Goal: Transaction & Acquisition: Obtain resource

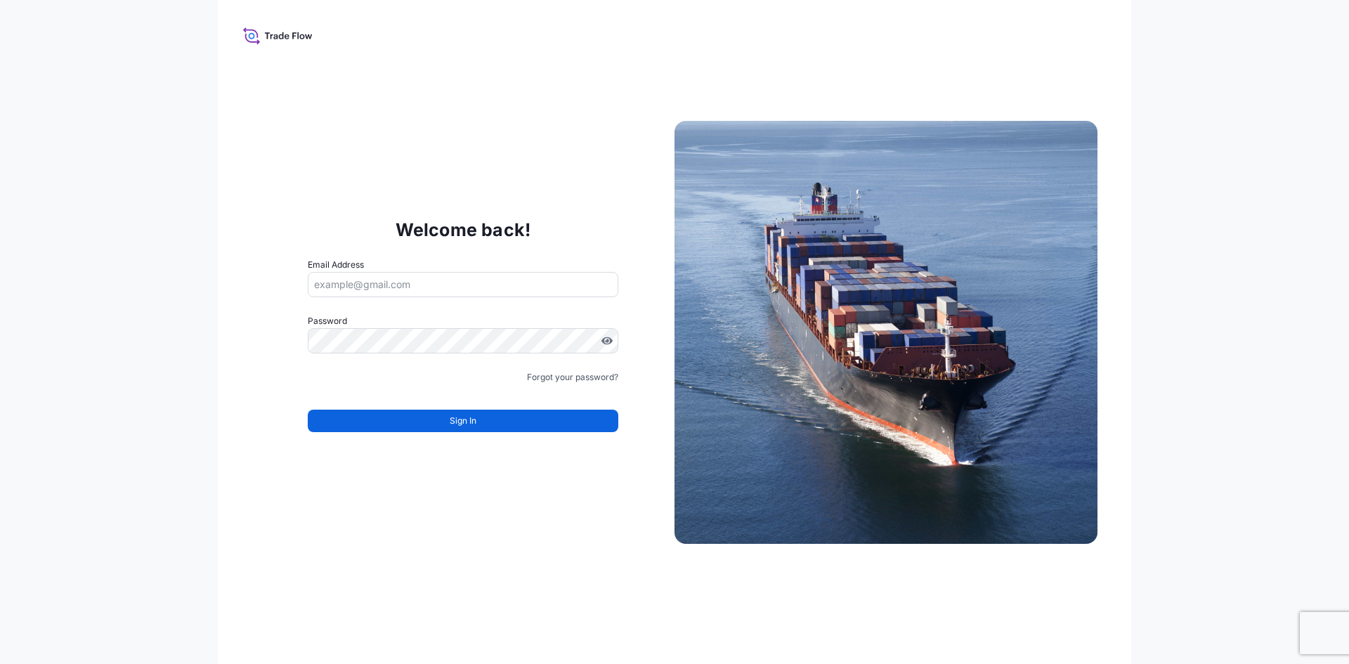
click at [375, 280] on input "Email Address" at bounding box center [463, 284] width 311 height 25
click at [398, 281] on input "Email Address" at bounding box center [463, 284] width 311 height 25
type input "[PERSON_NAME][EMAIL_ADDRESS][PERSON_NAME][DOMAIN_NAME]"
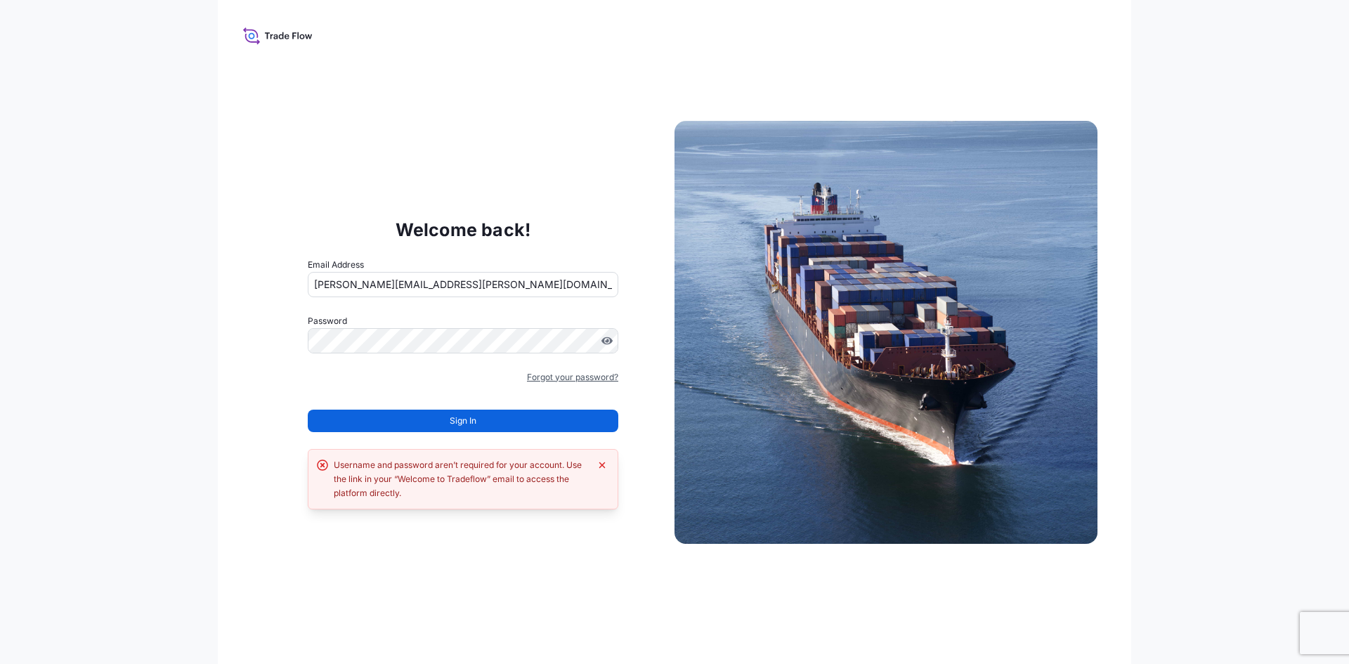
click at [558, 375] on link "Forgot your password?" at bounding box center [572, 377] width 91 height 14
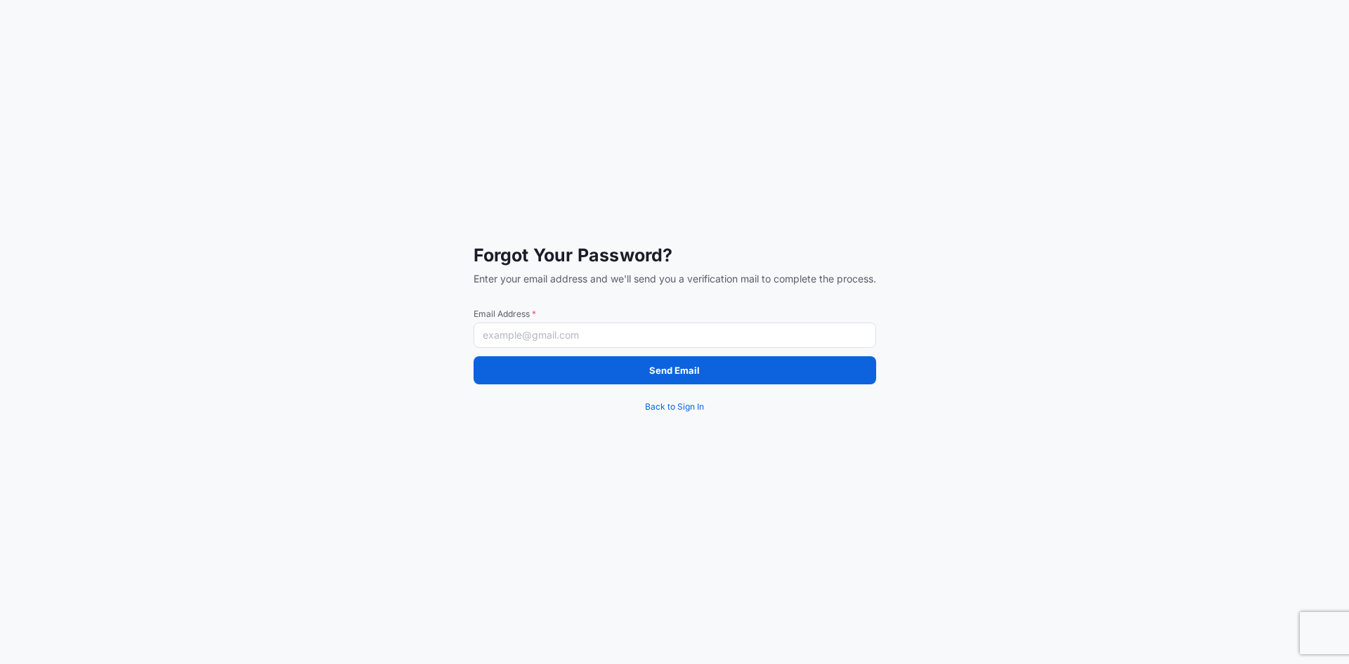
click at [629, 338] on input "Email Address *" at bounding box center [675, 335] width 403 height 25
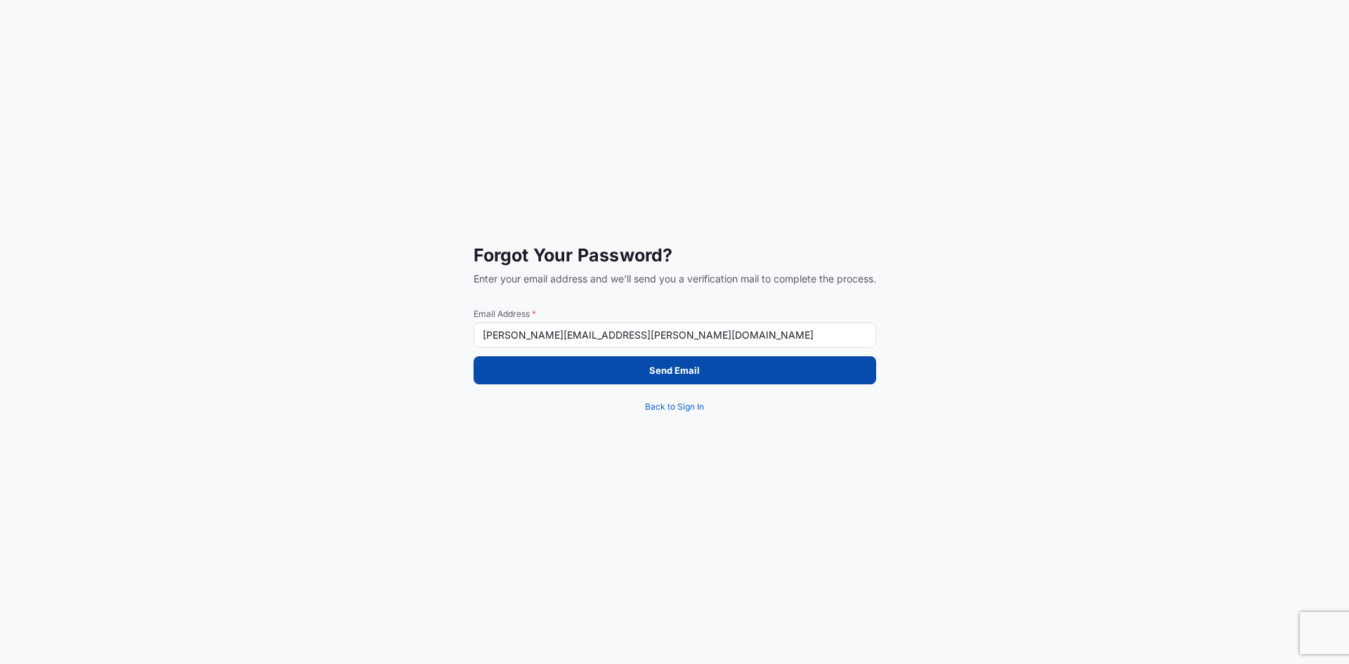
click at [650, 369] on p "Send Email" at bounding box center [674, 370] width 51 height 14
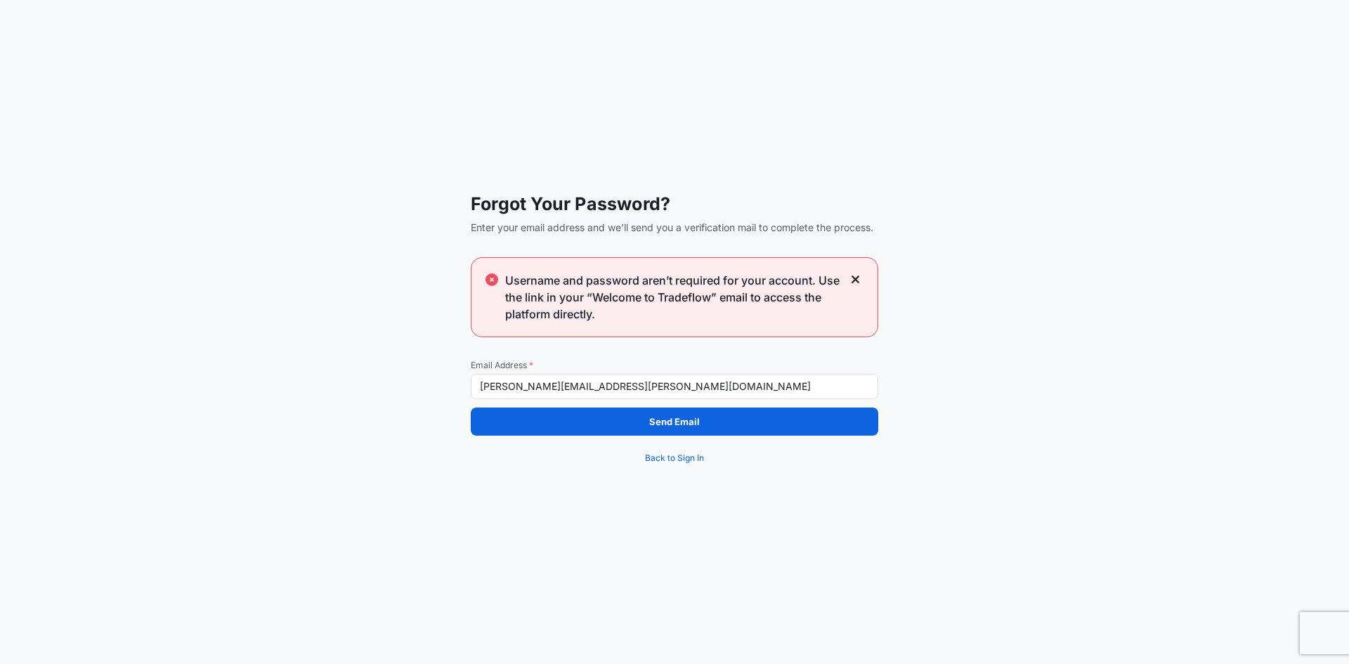
drag, startPoint x: 553, startPoint y: 384, endPoint x: 674, endPoint y: 385, distance: 120.9
click at [672, 388] on input "[PERSON_NAME][EMAIL_ADDRESS][PERSON_NAME][DOMAIN_NAME]" at bounding box center [675, 386] width 408 height 25
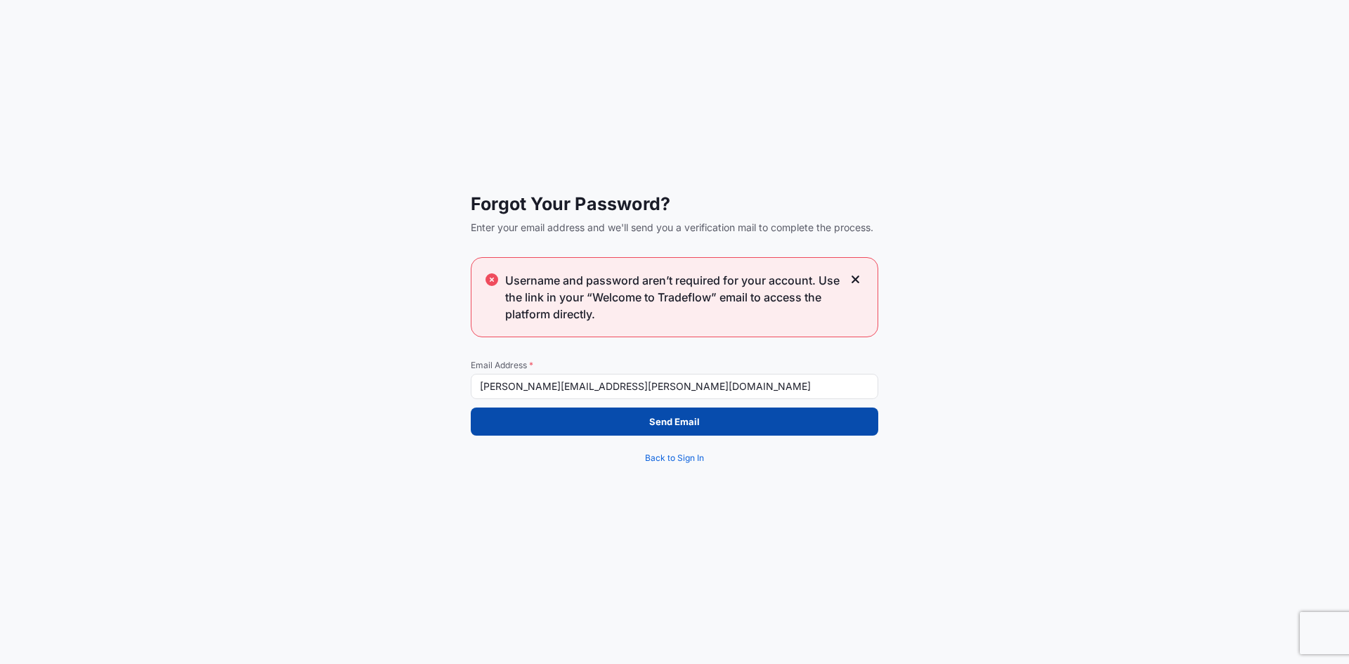
type input "[PERSON_NAME][EMAIL_ADDRESS][PERSON_NAME][DOMAIN_NAME]"
click at [673, 423] on p "Send Email" at bounding box center [674, 422] width 51 height 14
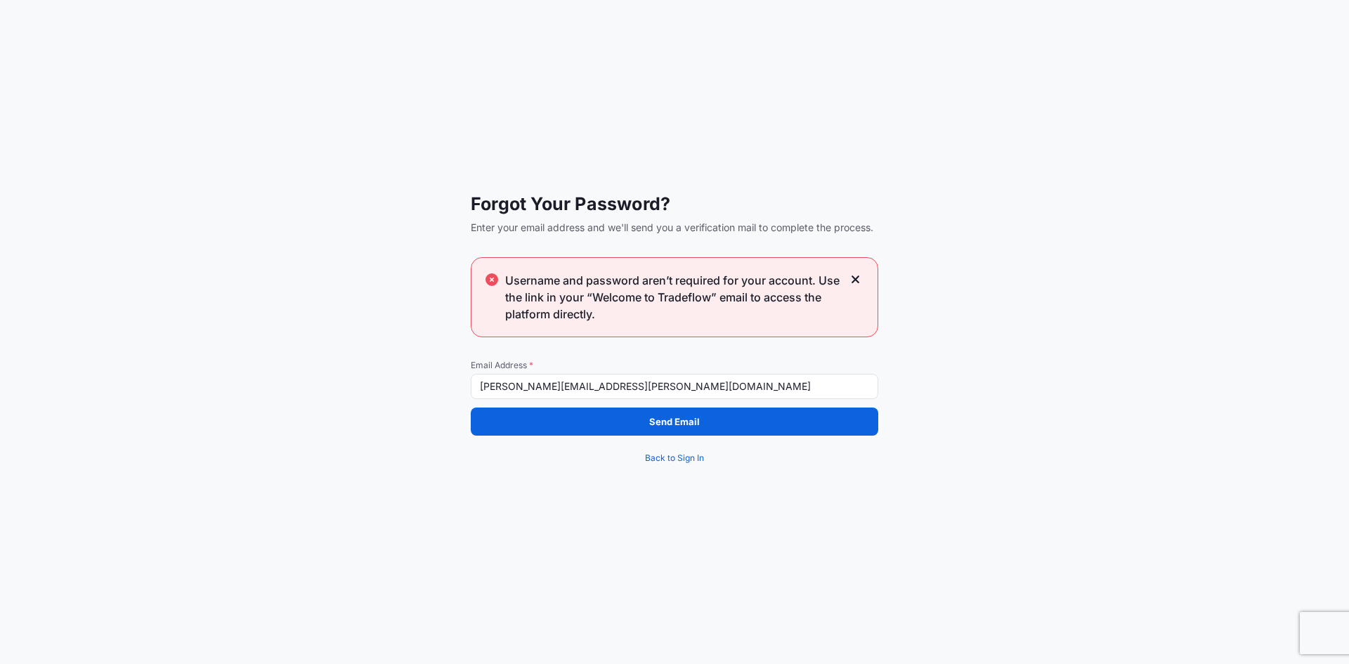
click at [862, 276] on div "Username and password aren’t required for your account. Use the link in your “W…" at bounding box center [675, 297] width 408 height 80
click at [855, 278] on icon at bounding box center [856, 279] width 10 height 13
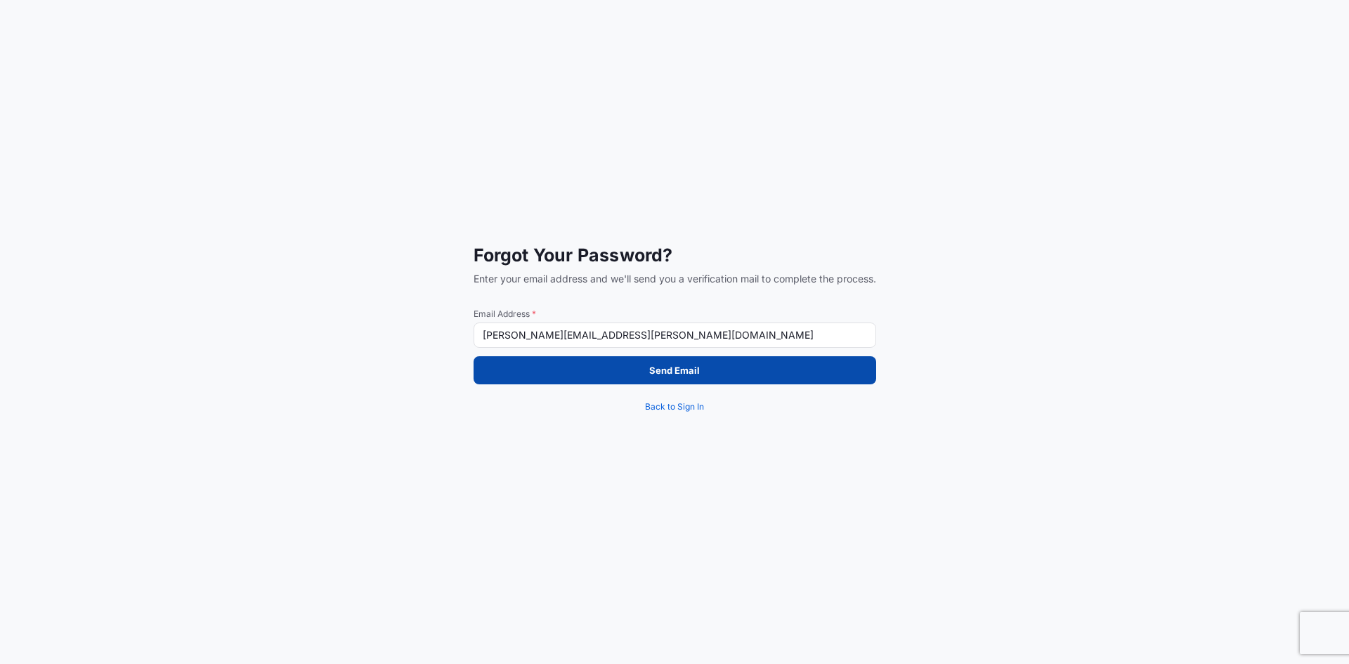
click at [590, 367] on button "Send Email" at bounding box center [675, 370] width 403 height 28
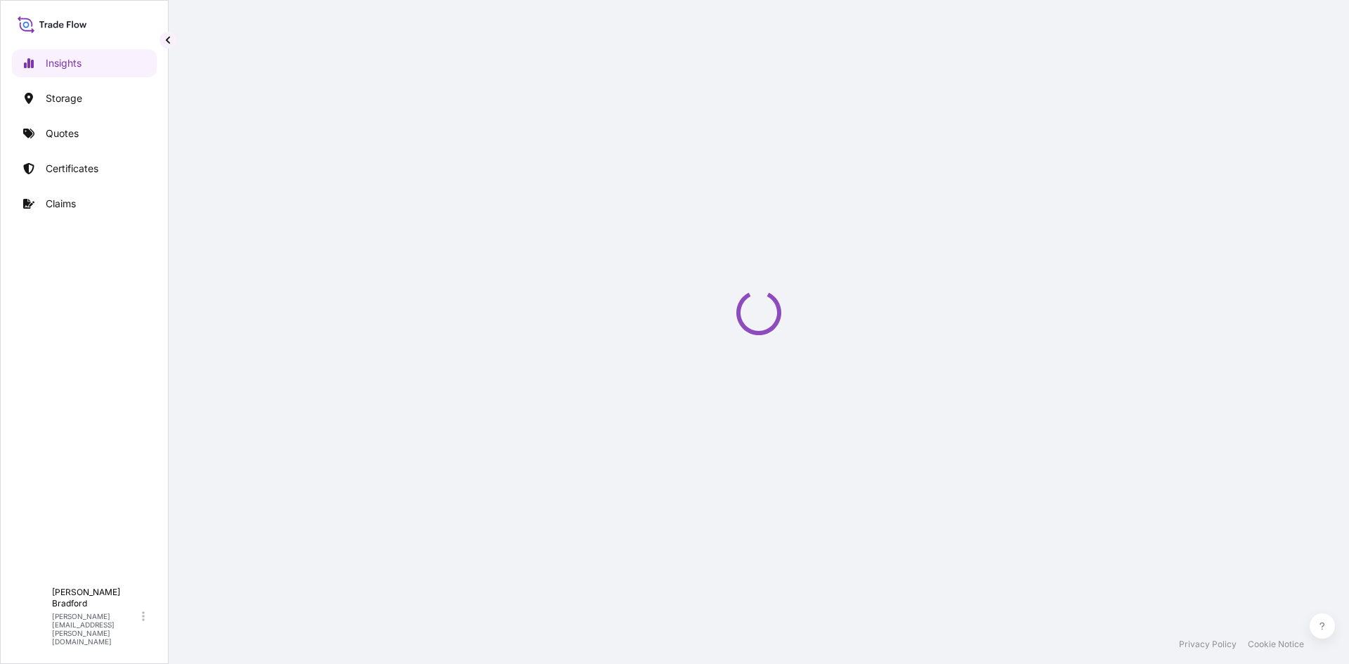
select select "2025"
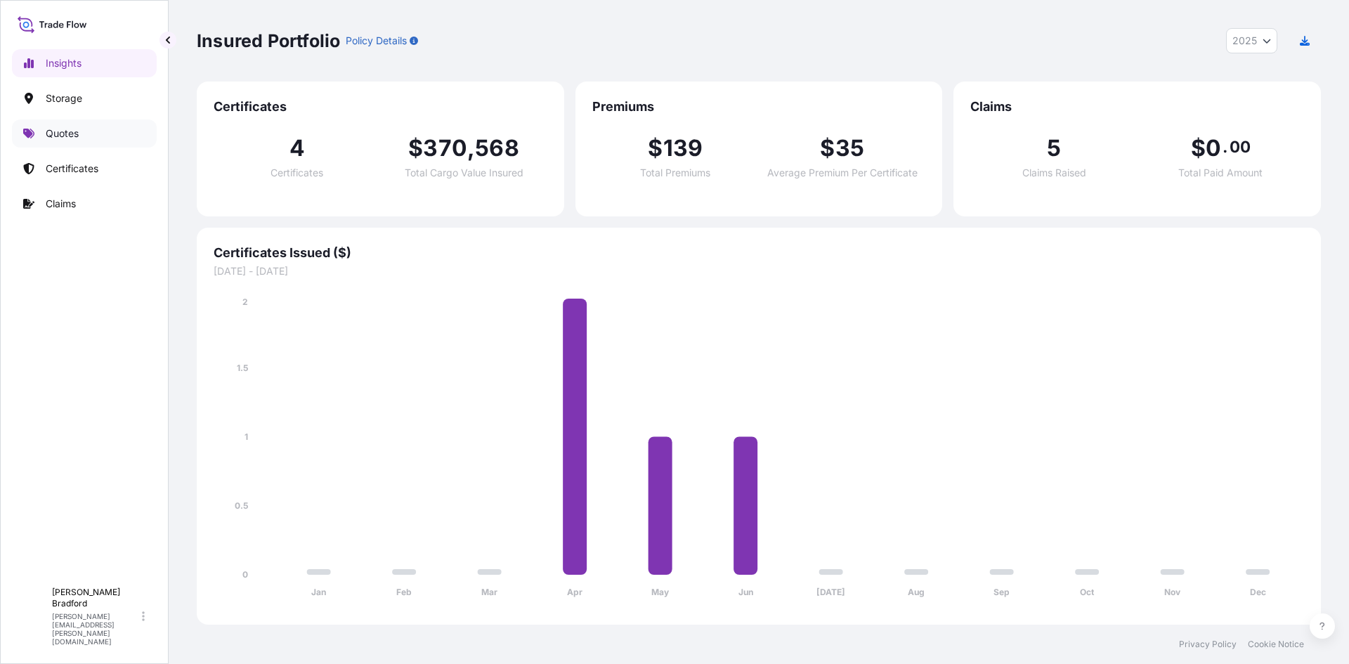
click at [65, 132] on p "Quotes" at bounding box center [62, 133] width 33 height 14
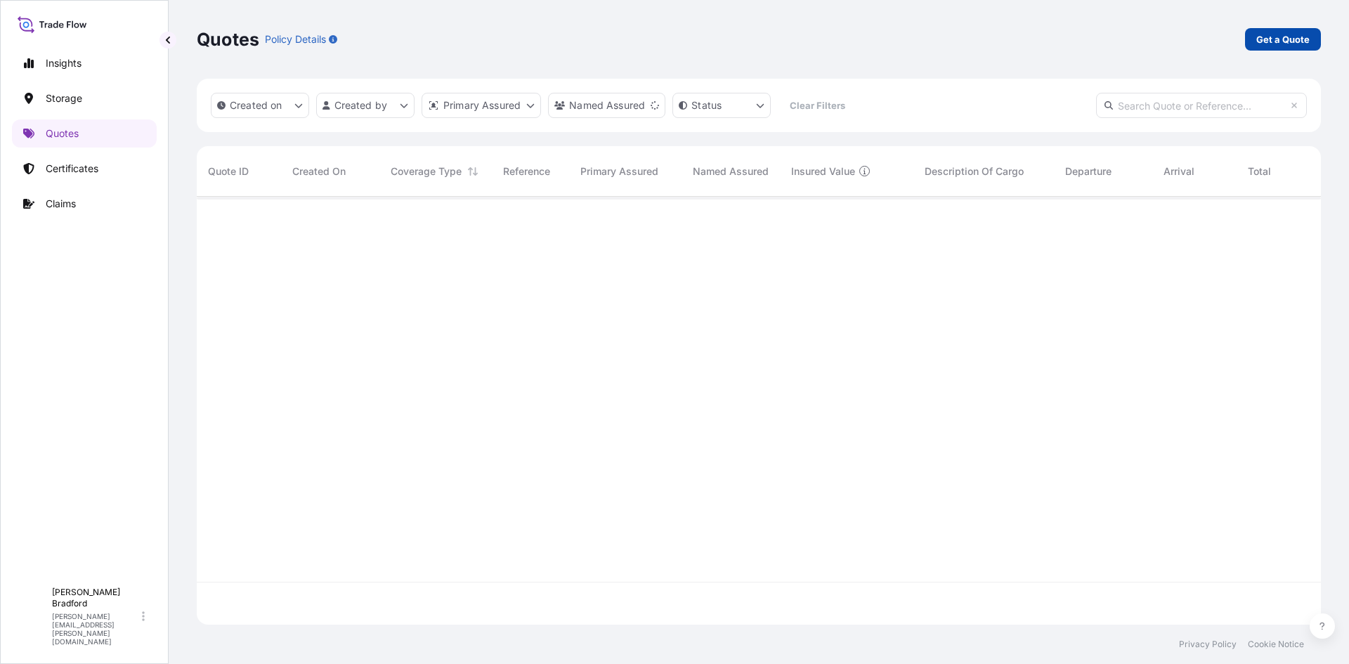
scroll to position [468, 1114]
click at [1282, 39] on p "Get a Quote" at bounding box center [1282, 39] width 53 height 14
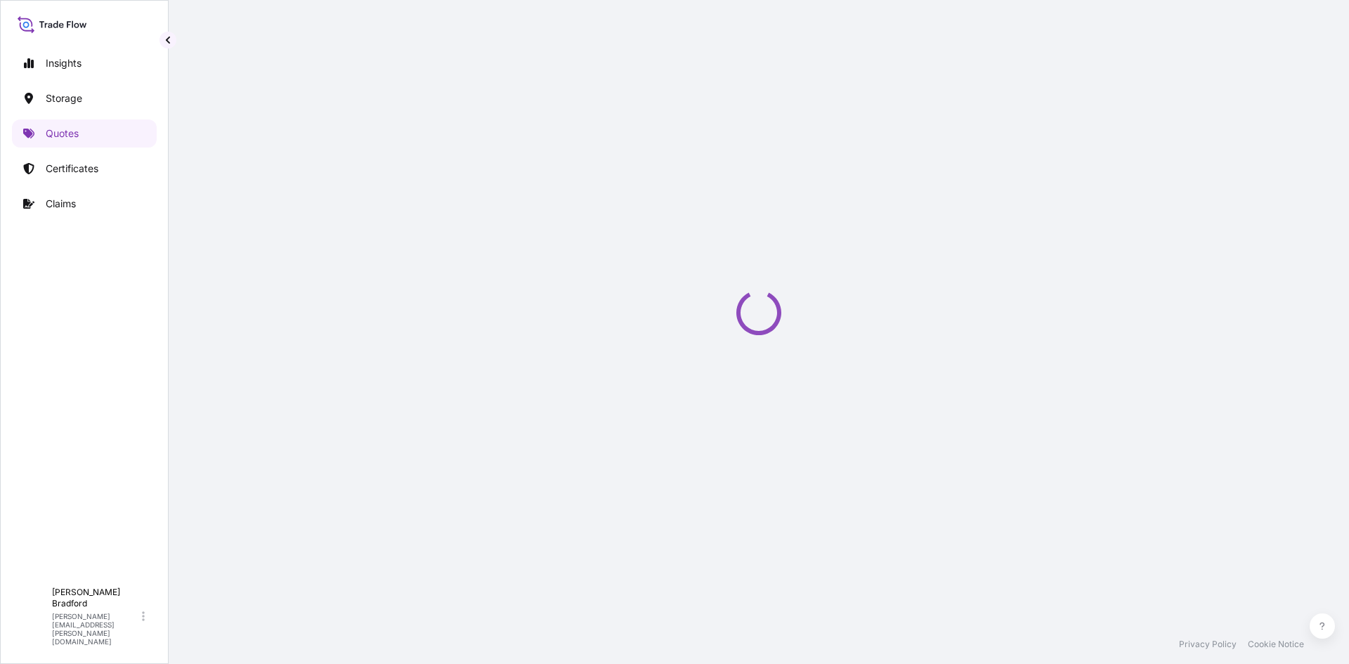
scroll to position [22, 0]
select select "Water"
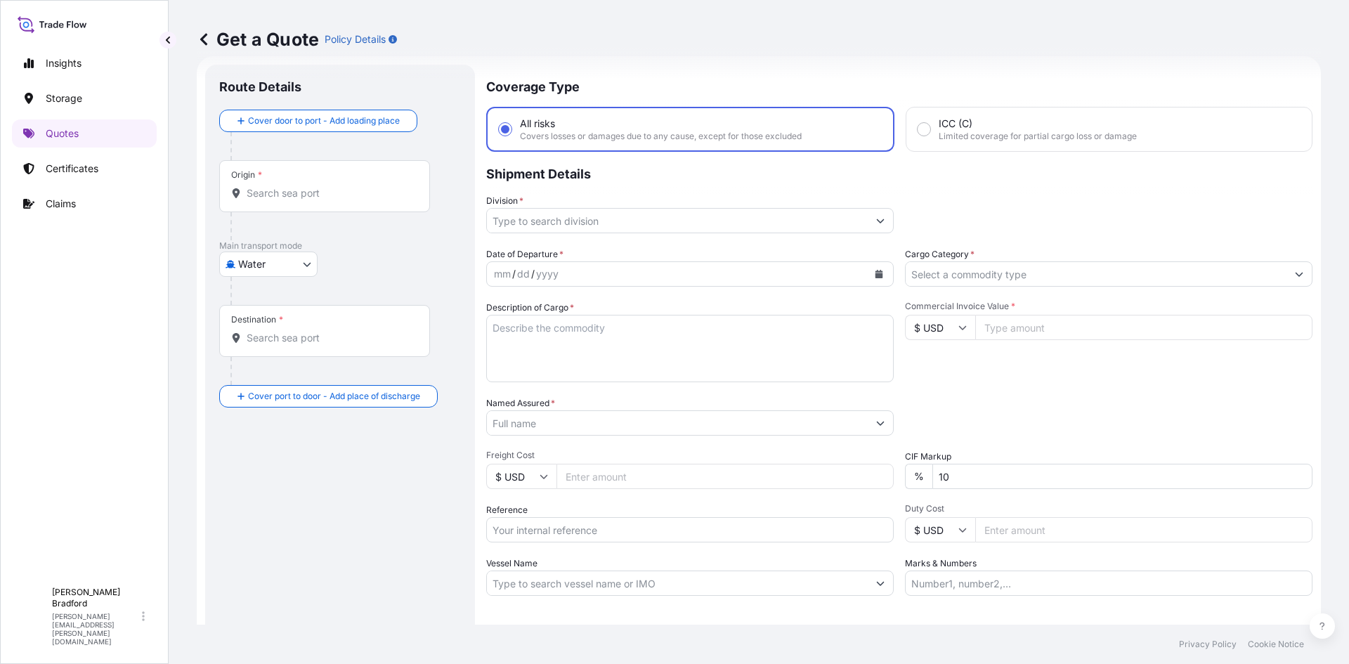
click at [288, 184] on div "Origin *" at bounding box center [324, 186] width 211 height 52
click at [288, 186] on input "Origin *" at bounding box center [330, 193] width 166 height 14
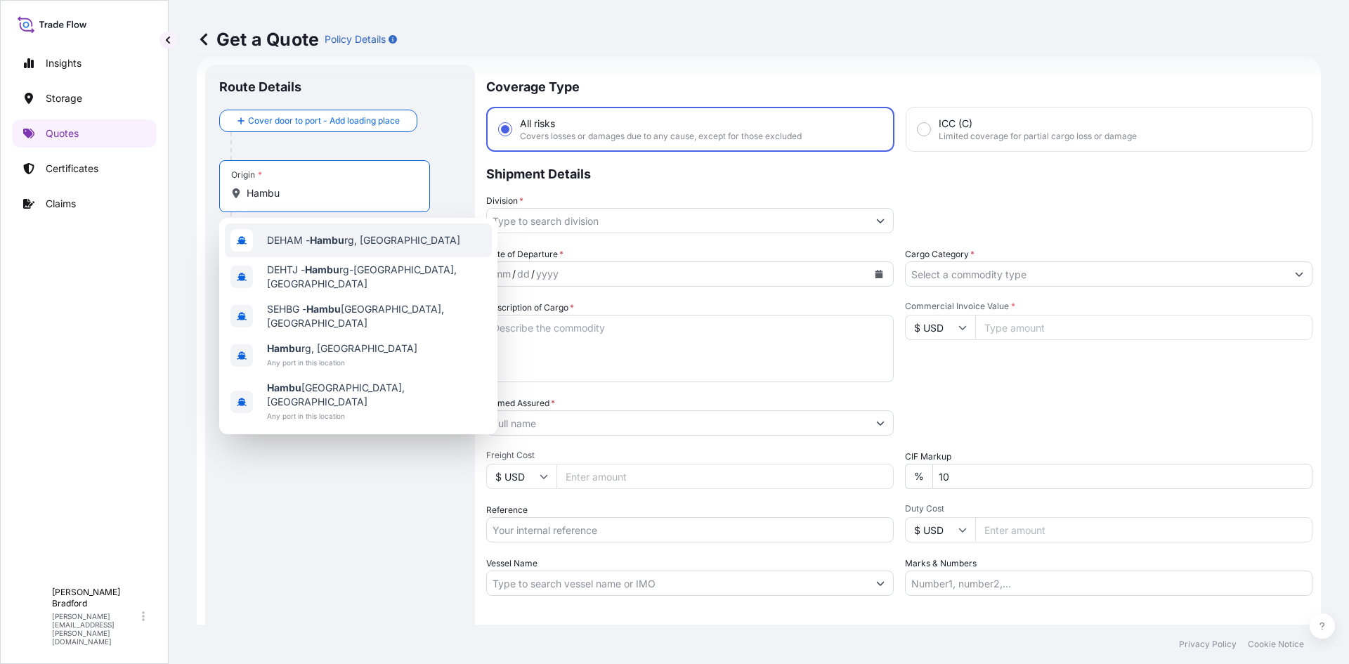
click at [347, 237] on span "DEHAM - Hambu rg, [GEOGRAPHIC_DATA]" at bounding box center [363, 240] width 193 height 14
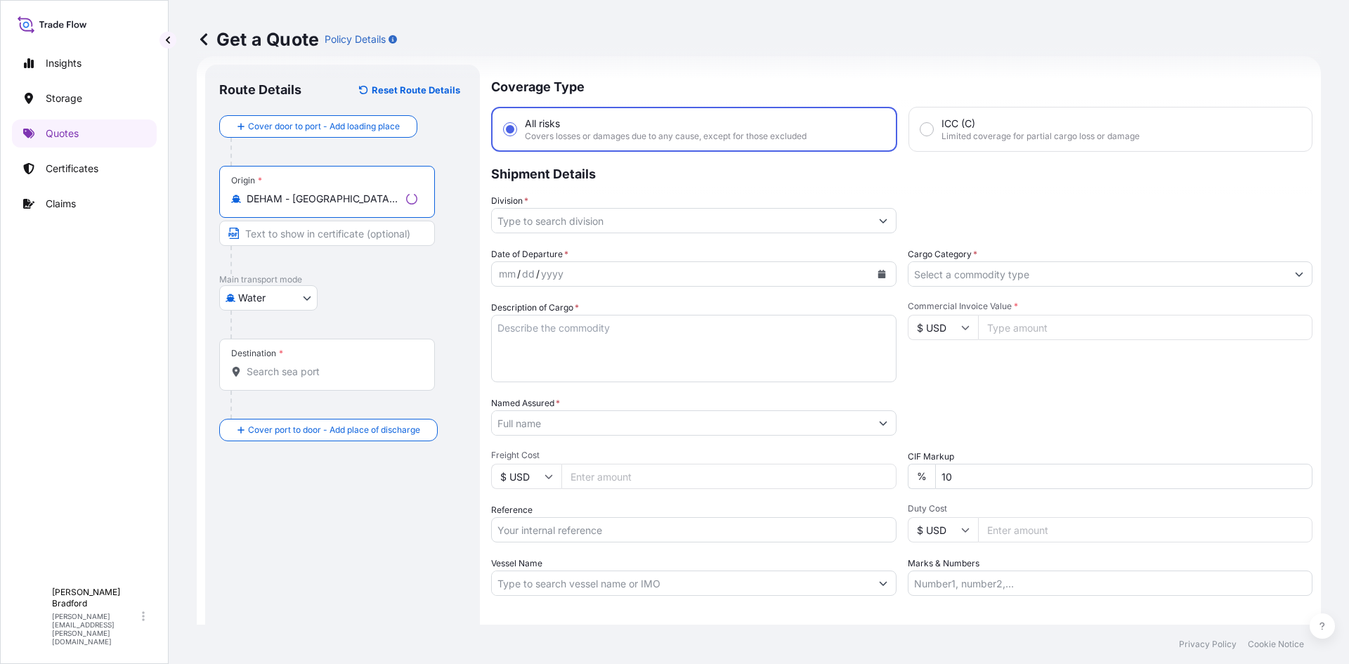
type input "DEHAM - [GEOGRAPHIC_DATA], [GEOGRAPHIC_DATA]"
click at [296, 236] on input "Text to appear on certificate" at bounding box center [324, 233] width 211 height 25
click at [302, 360] on div "Destination *" at bounding box center [324, 365] width 211 height 52
click at [302, 365] on input "Destination *" at bounding box center [330, 372] width 166 height 14
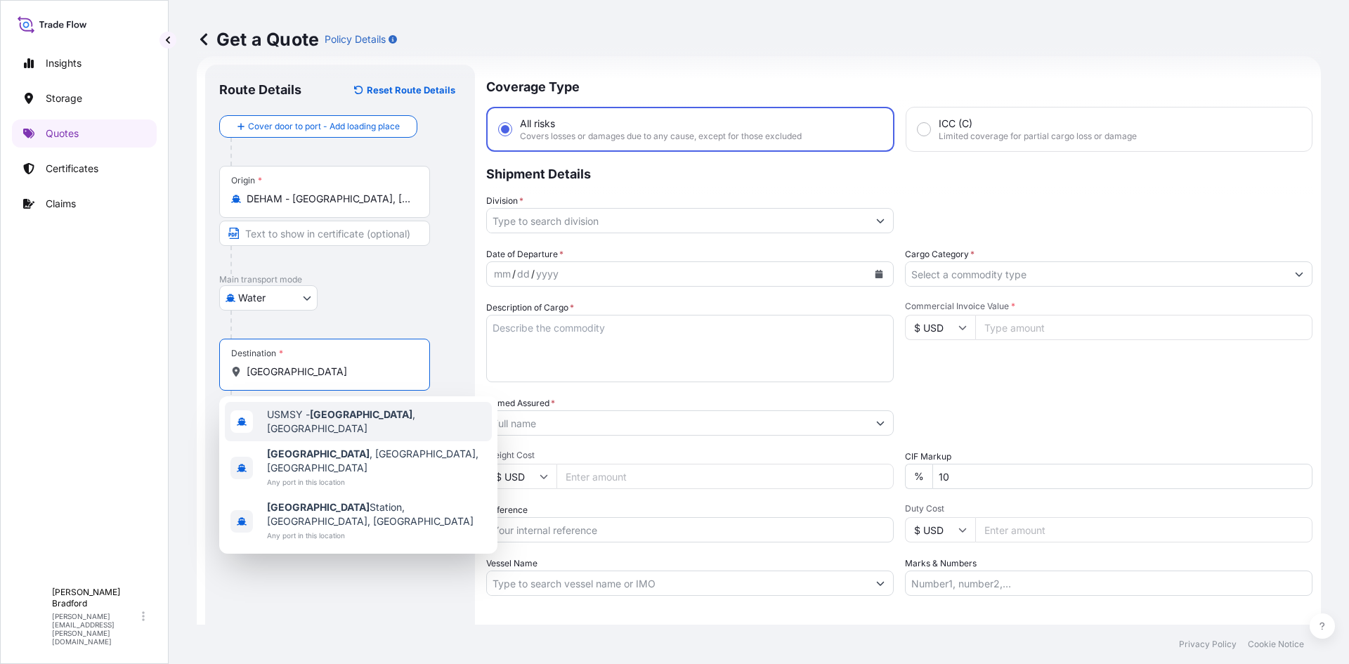
click at [321, 409] on div "USMSY - [GEOGRAPHIC_DATA] , [GEOGRAPHIC_DATA]" at bounding box center [358, 421] width 267 height 39
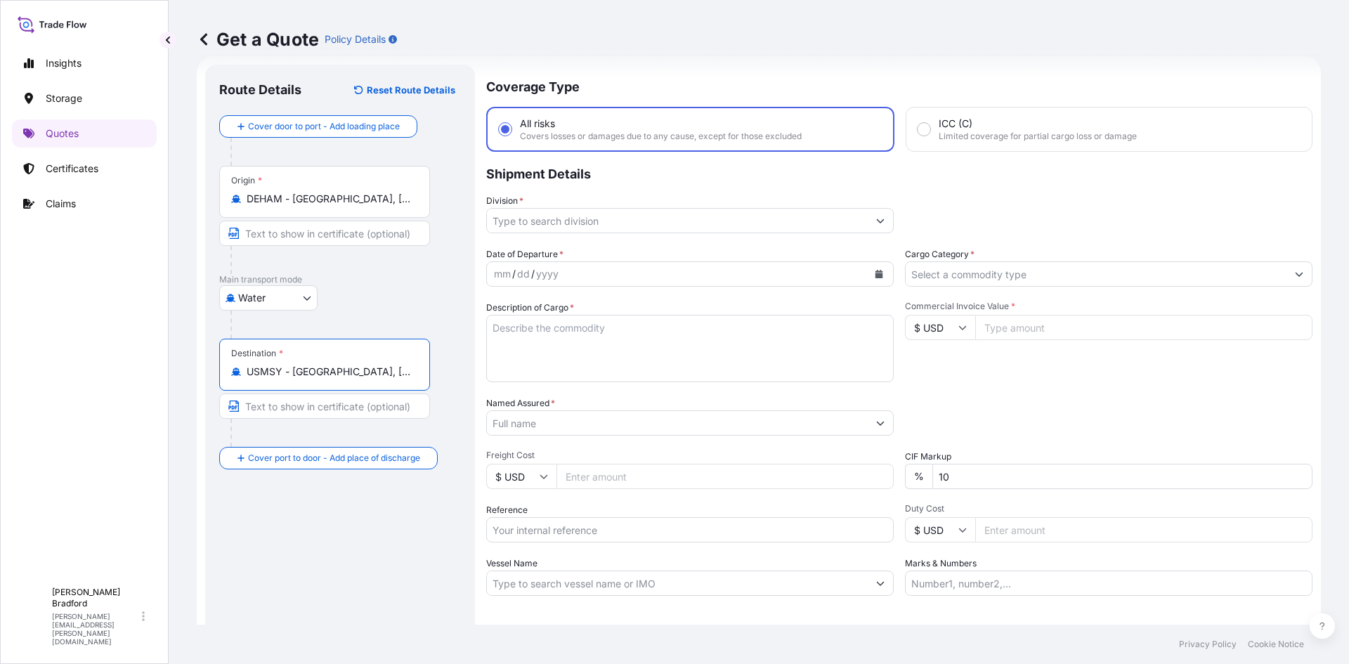
type input "USMSY - [GEOGRAPHIC_DATA], [GEOGRAPHIC_DATA]"
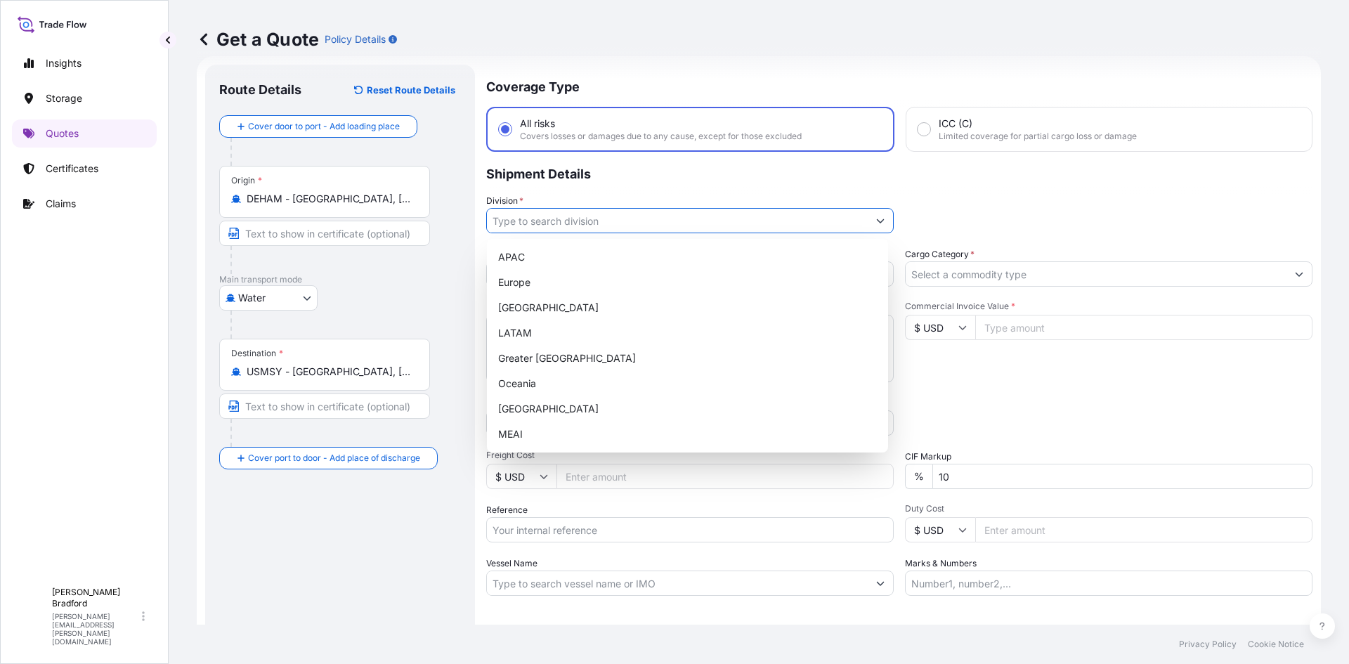
click at [606, 219] on input "Division *" at bounding box center [677, 220] width 381 height 25
click at [581, 300] on div "[GEOGRAPHIC_DATA]" at bounding box center [688, 307] width 390 height 25
type input "[GEOGRAPHIC_DATA]"
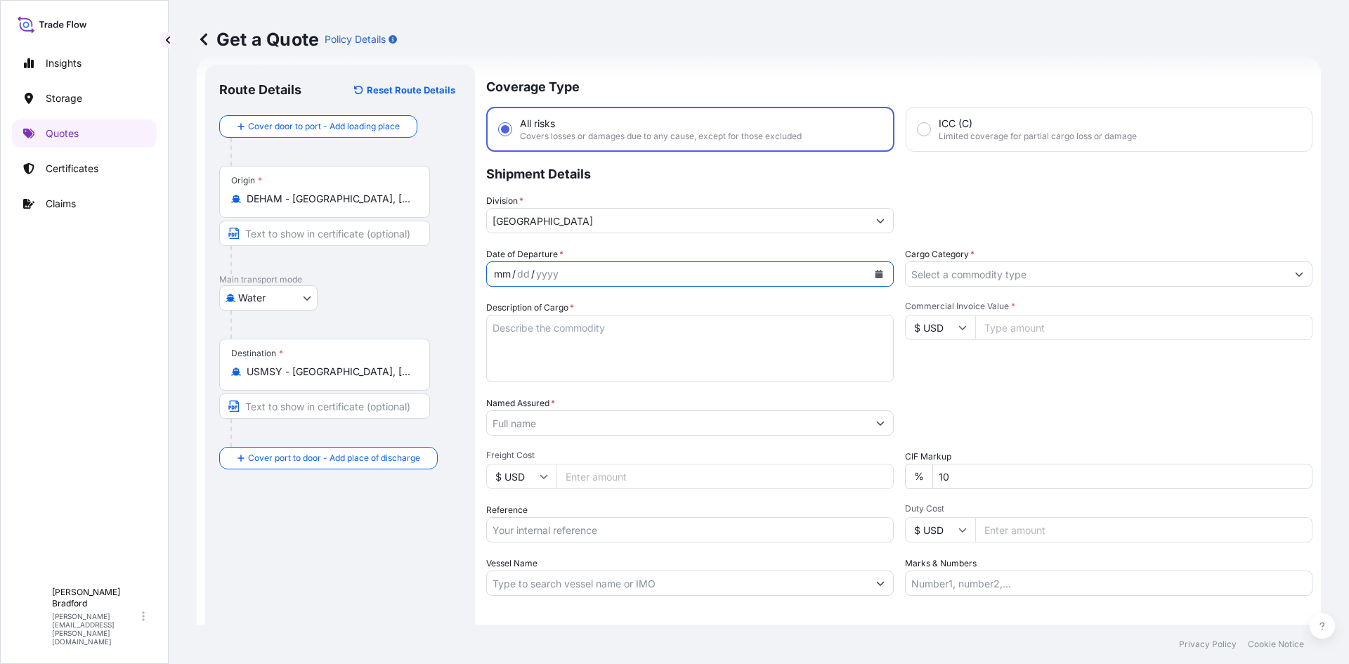
click at [590, 273] on div "mm / dd / yyyy" at bounding box center [677, 273] width 381 height 25
click at [873, 266] on button "Calendar" at bounding box center [879, 274] width 22 height 22
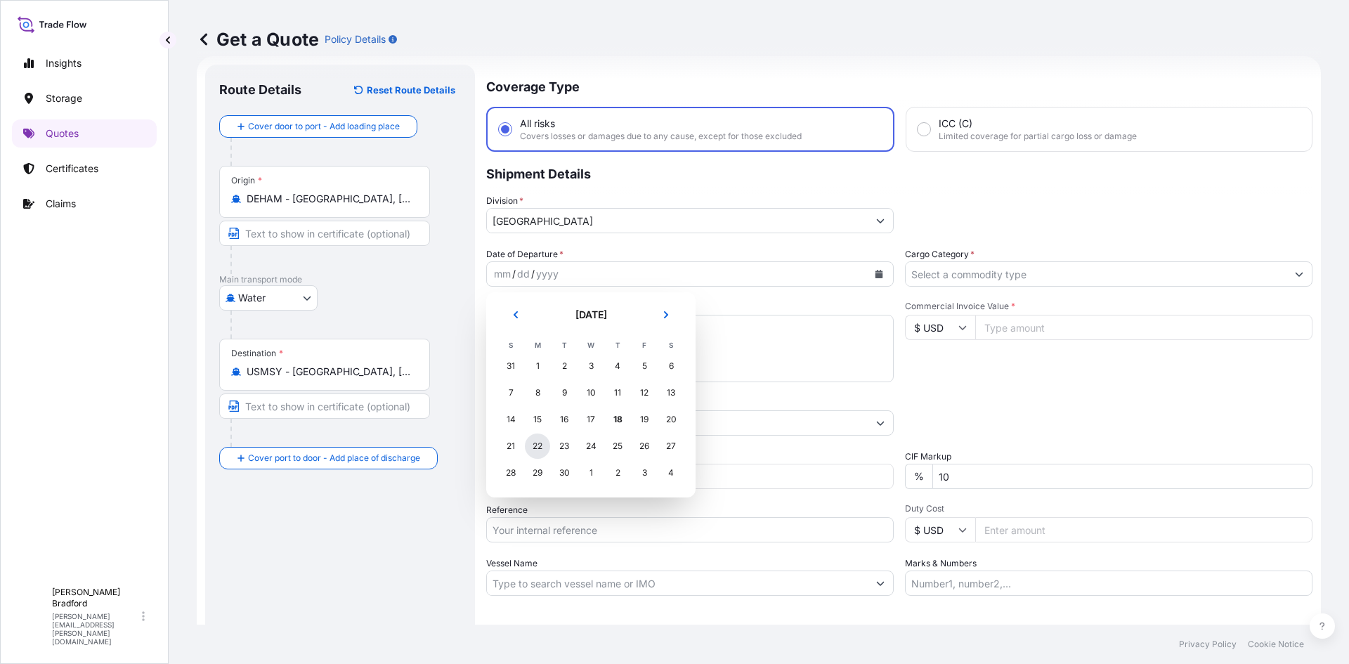
click at [541, 447] on div "22" at bounding box center [537, 446] width 25 height 25
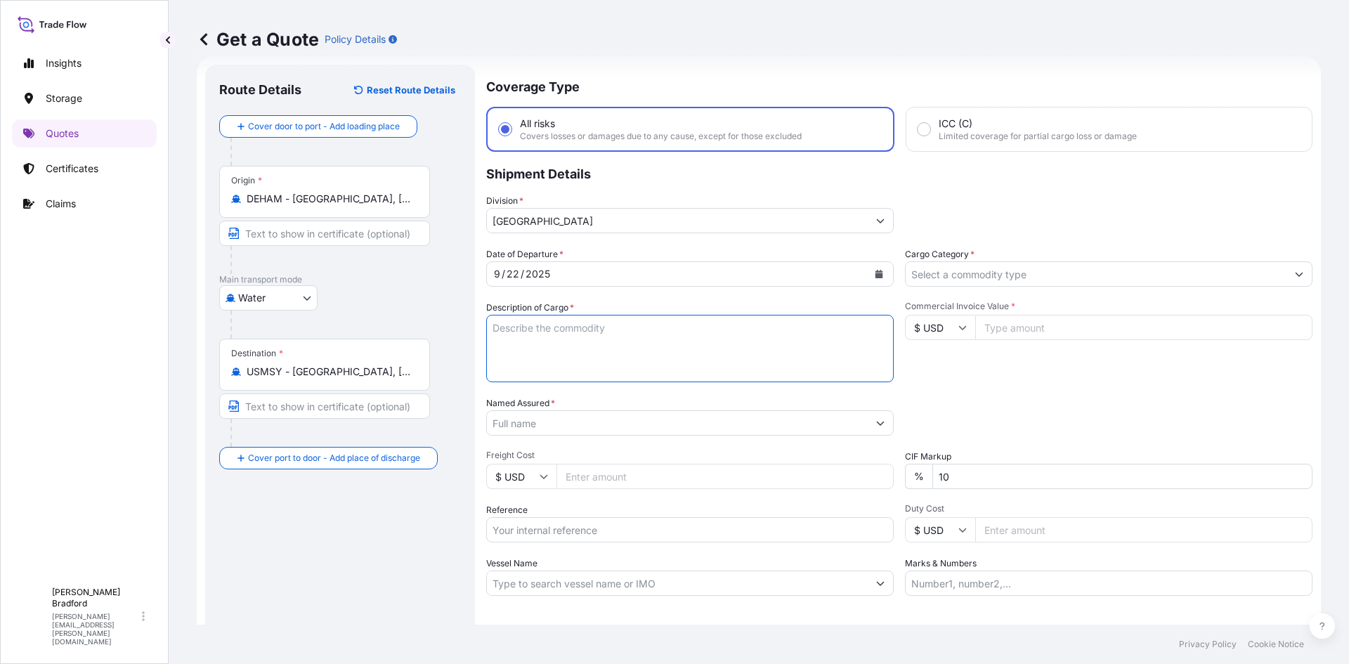
click at [533, 338] on textarea "Description of Cargo *" at bounding box center [690, 348] width 408 height 67
type textarea "Machine Parts"
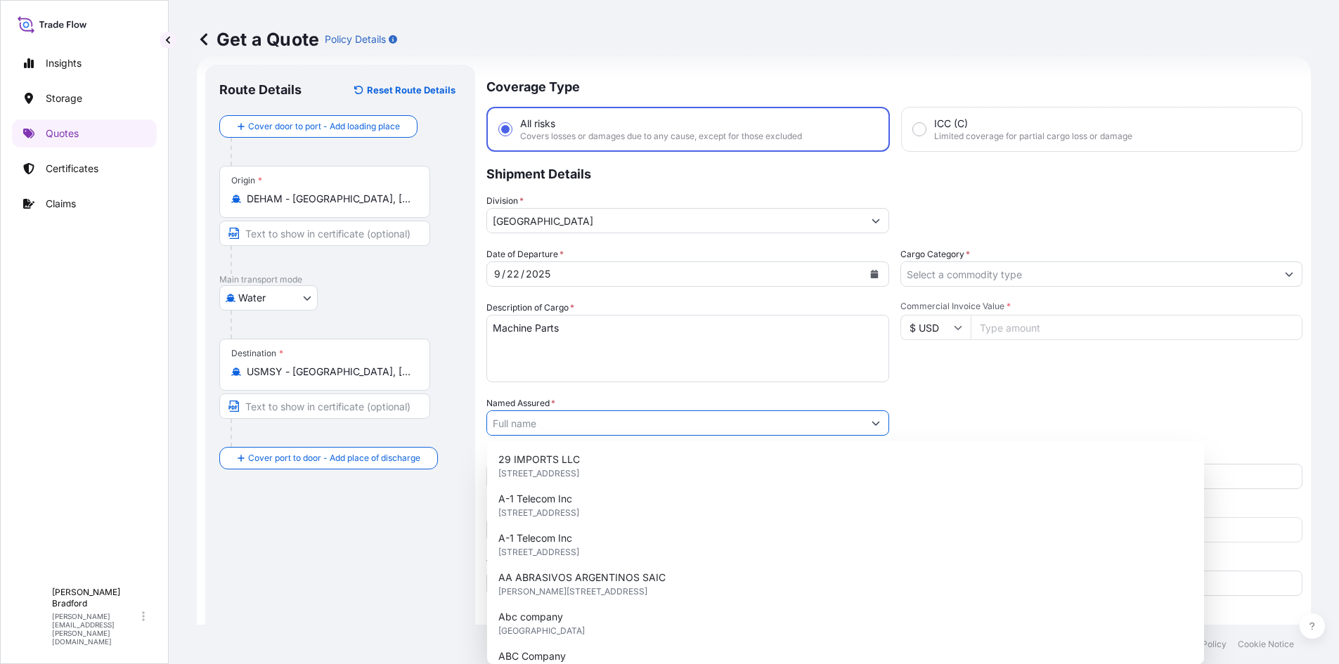
click at [586, 431] on input "Named Assured *" at bounding box center [675, 422] width 376 height 25
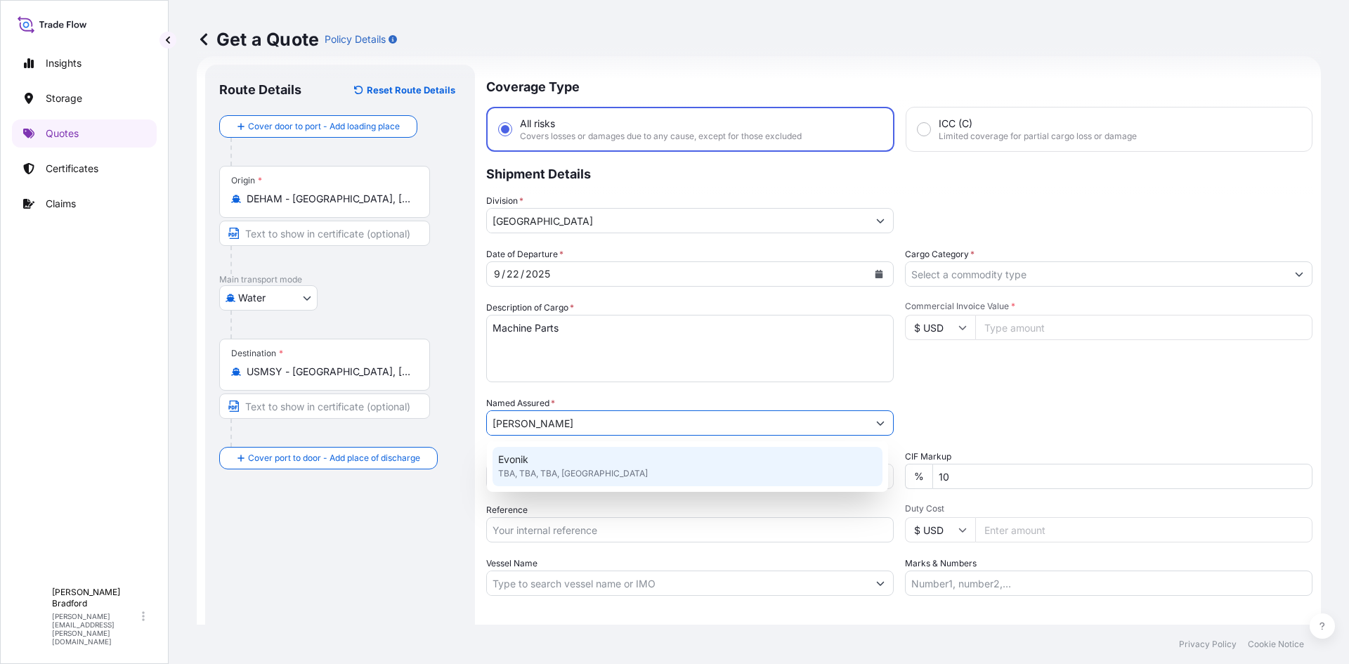
click at [560, 455] on div "Evonik TBA, TBA, TBA, [GEOGRAPHIC_DATA]" at bounding box center [688, 466] width 390 height 39
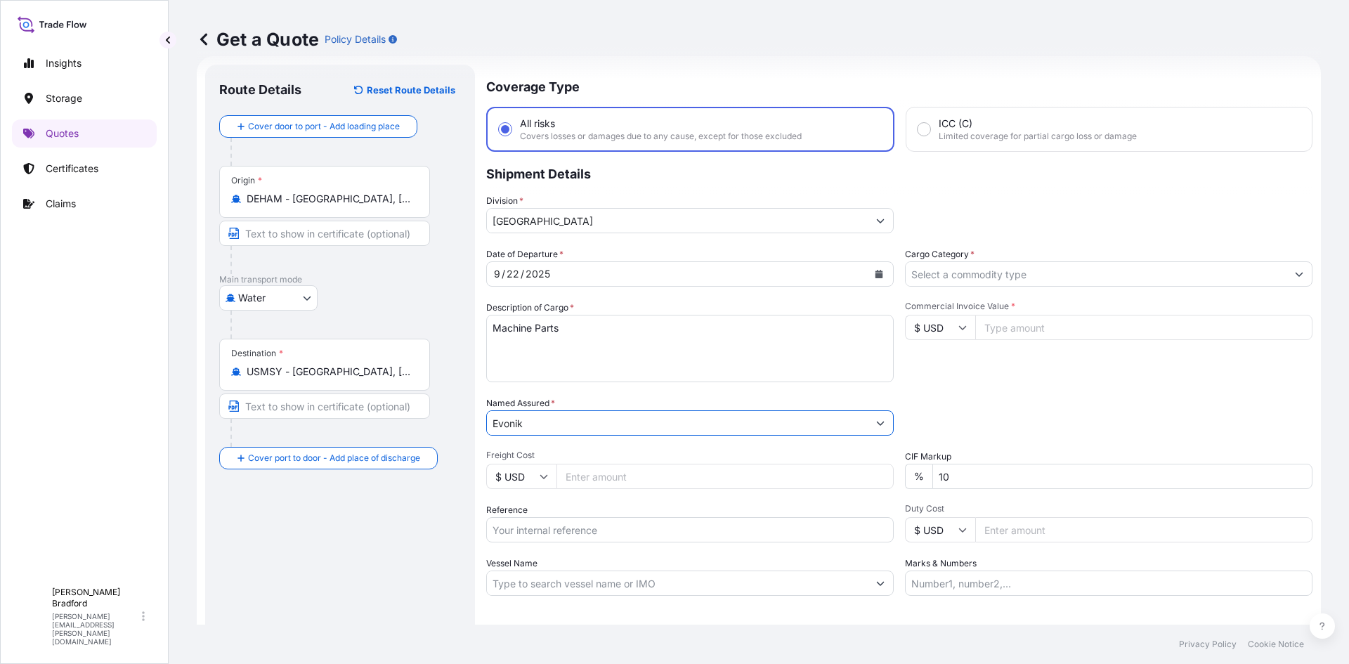
scroll to position [93, 0]
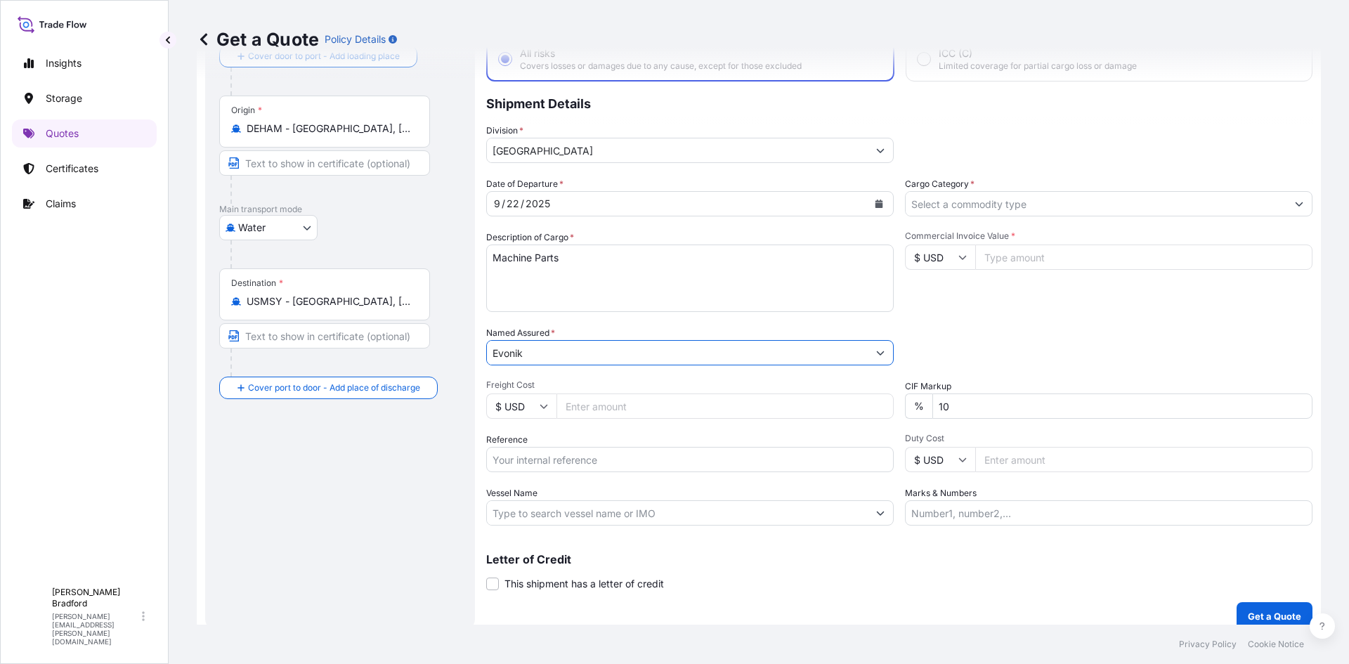
type input "Evonik"
click at [649, 408] on input "Freight Cost" at bounding box center [725, 406] width 337 height 25
type input "2220.00"
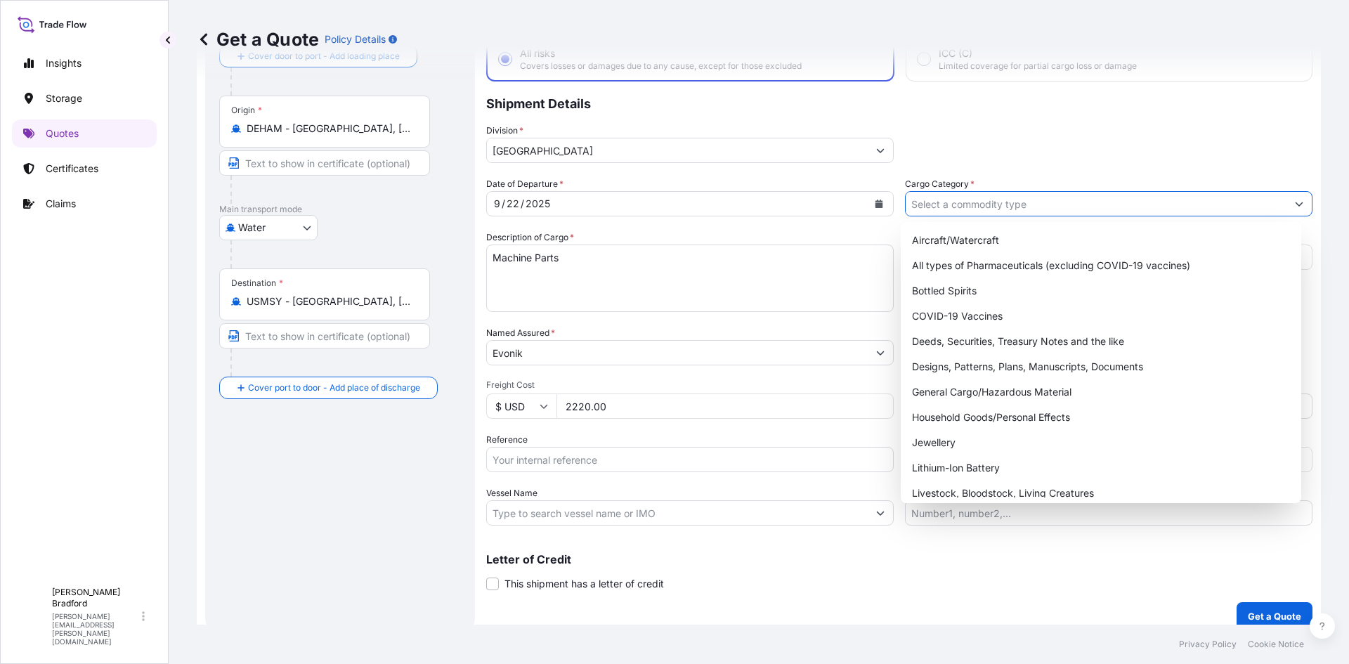
click at [985, 212] on input "Cargo Category *" at bounding box center [1096, 203] width 381 height 25
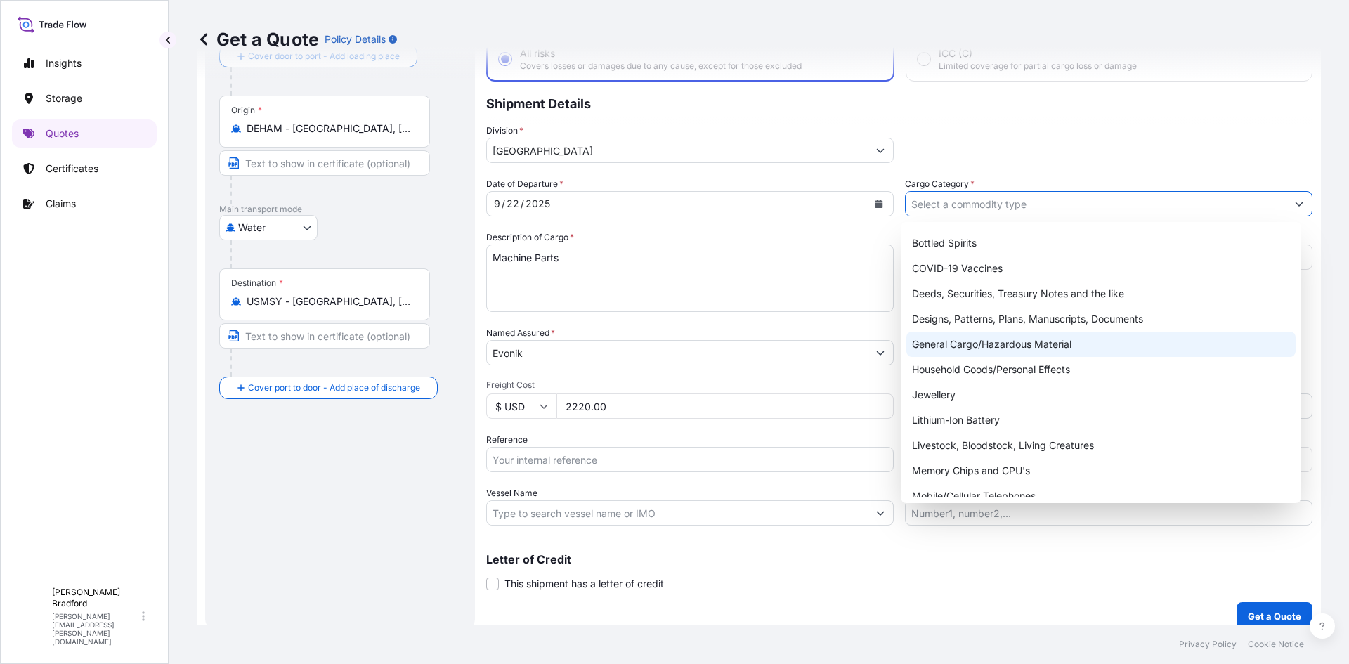
scroll to position [25, 0]
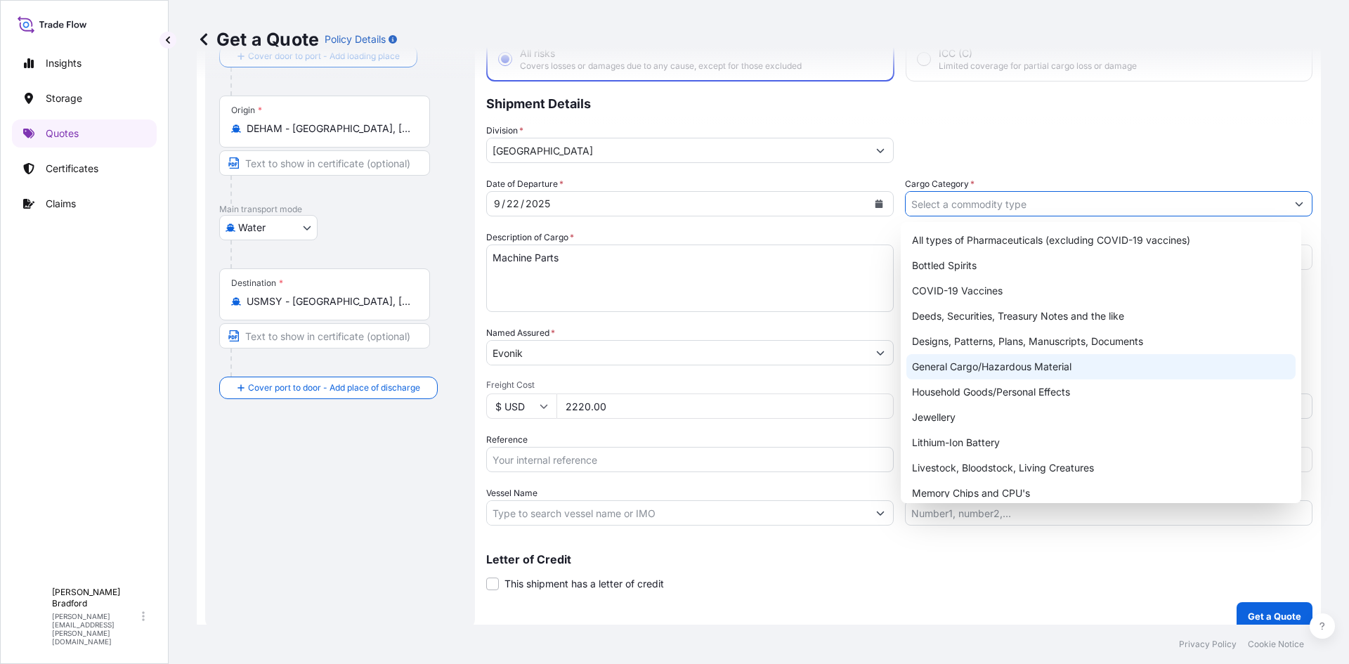
click at [987, 362] on div "General Cargo/Hazardous Material" at bounding box center [1102, 366] width 390 height 25
type input "General Cargo/Hazardous Material"
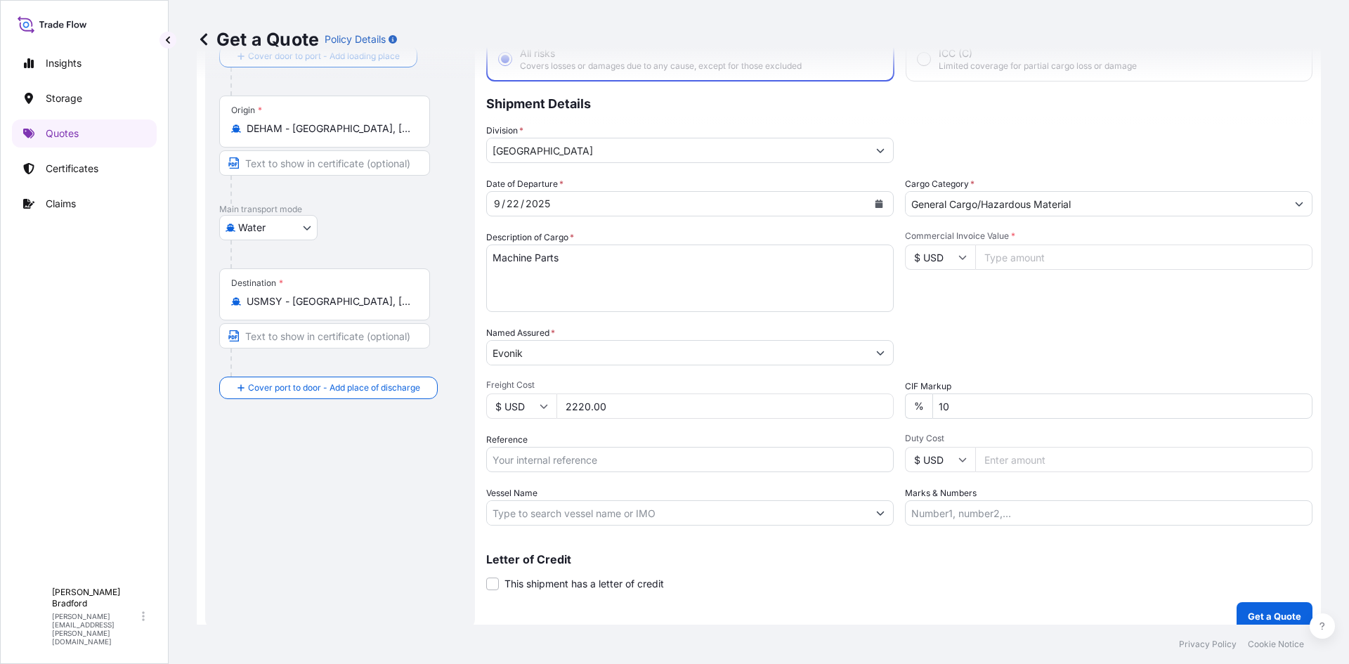
click at [1001, 266] on input "Commercial Invoice Value *" at bounding box center [1143, 257] width 337 height 25
type input "280000"
click at [1008, 291] on div "Commercial Invoice Value * $ USD 280000" at bounding box center [1109, 271] width 408 height 82
click at [525, 453] on input "Reference" at bounding box center [690, 459] width 408 height 25
type input "1856054761"
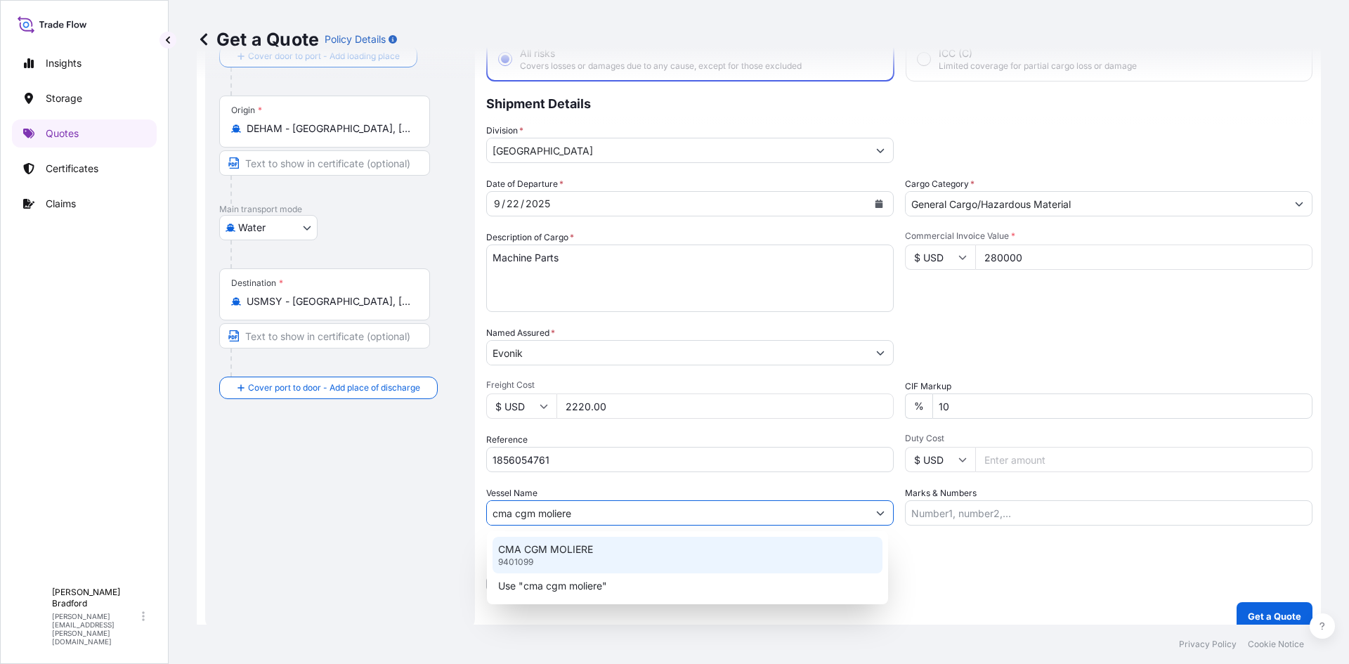
click at [572, 552] on p "CMA CGM MOLIERE" at bounding box center [545, 549] width 95 height 14
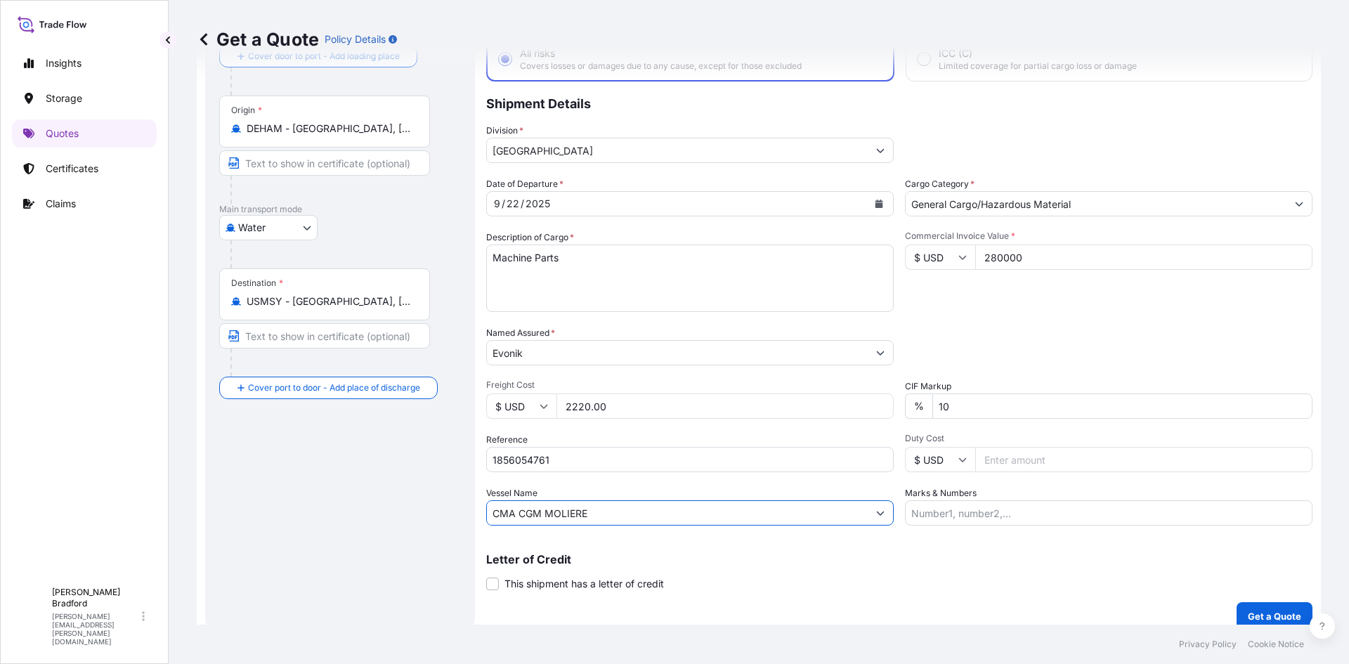
type input "CMA CGM MOLIERE"
click at [953, 511] on input "Marks & Numbers" at bounding box center [1109, 512] width 408 height 25
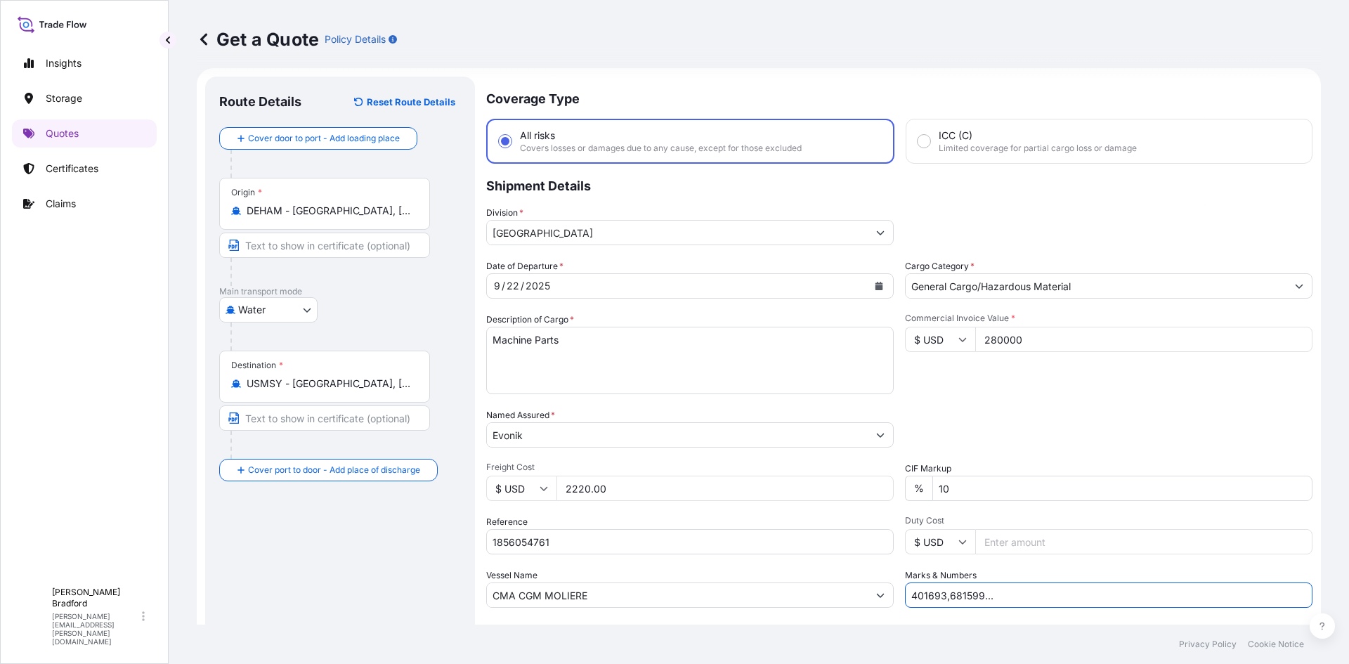
scroll to position [0, 0]
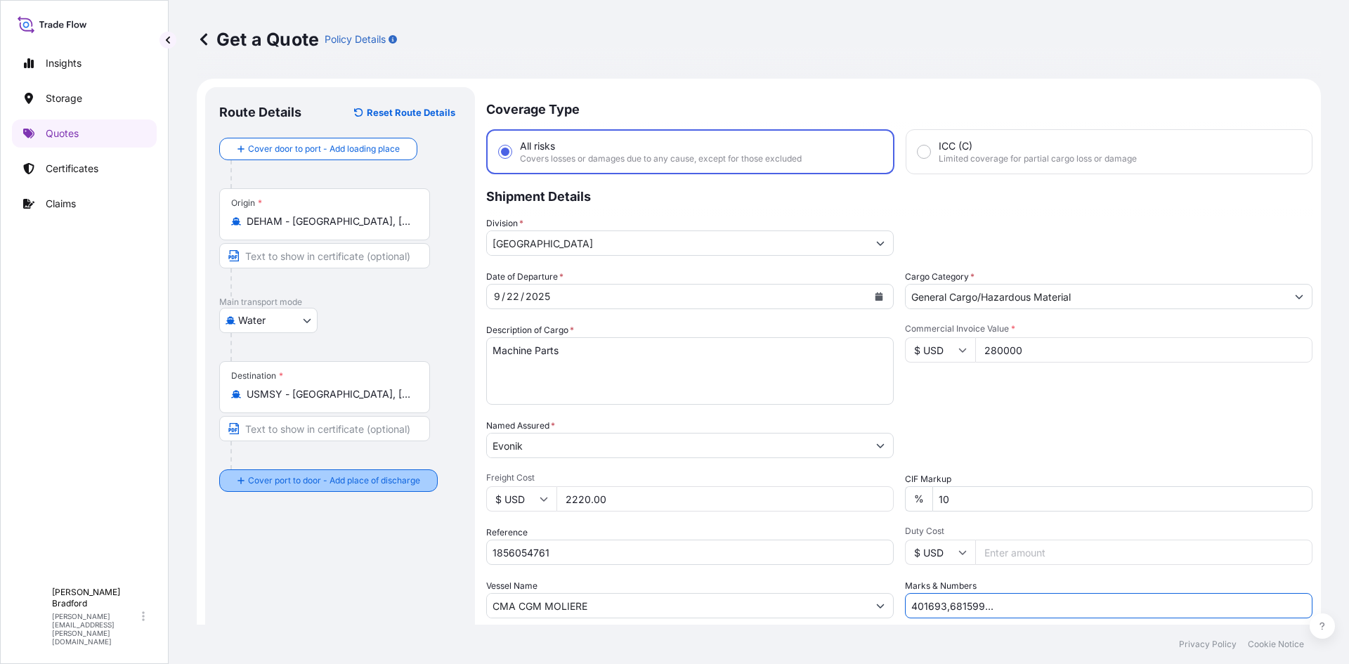
type input "401693,681599..."
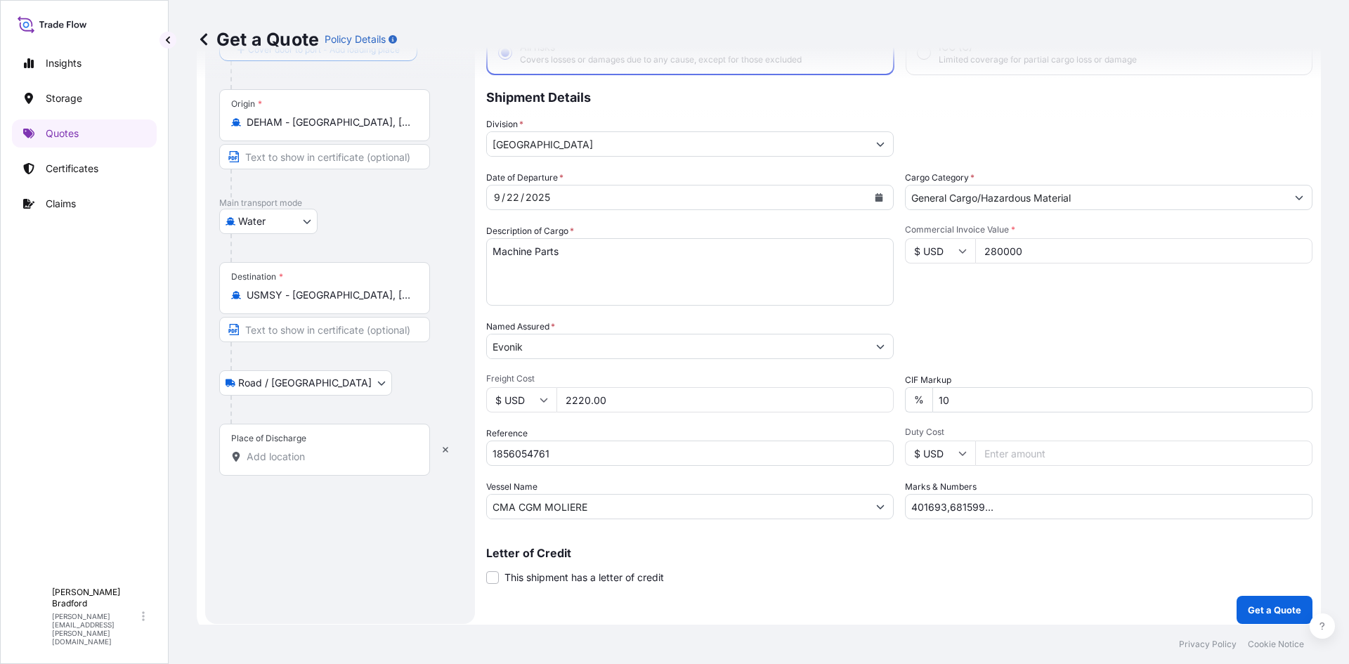
scroll to position [107, 0]
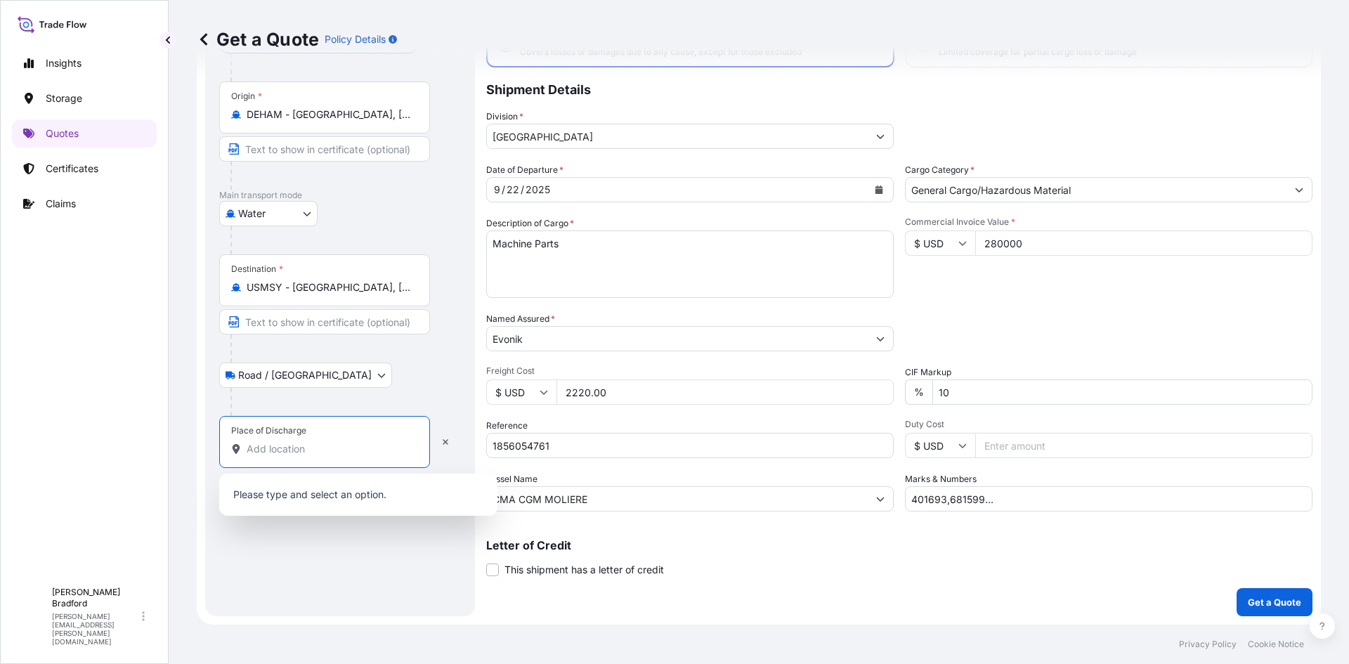
click at [287, 455] on input "Place of Discharge" at bounding box center [330, 449] width 166 height 14
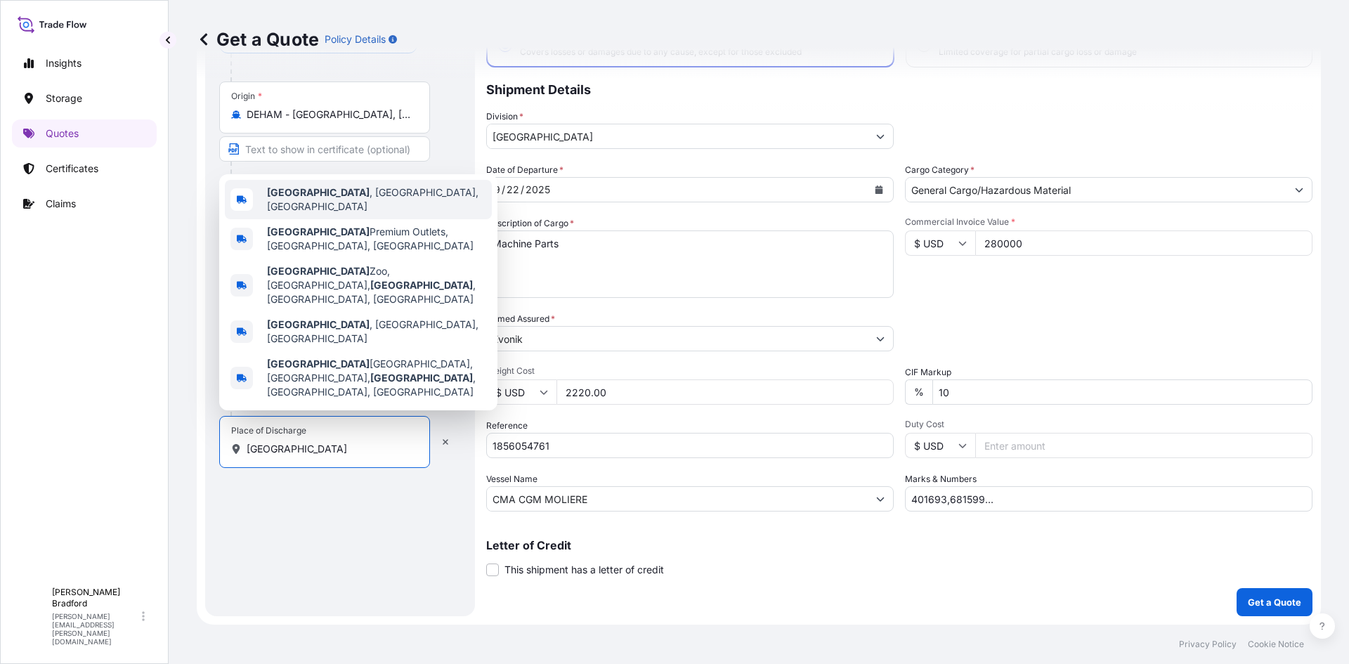
click at [324, 214] on span "[GEOGRAPHIC_DATA] , [GEOGRAPHIC_DATA], [GEOGRAPHIC_DATA]" at bounding box center [376, 200] width 219 height 28
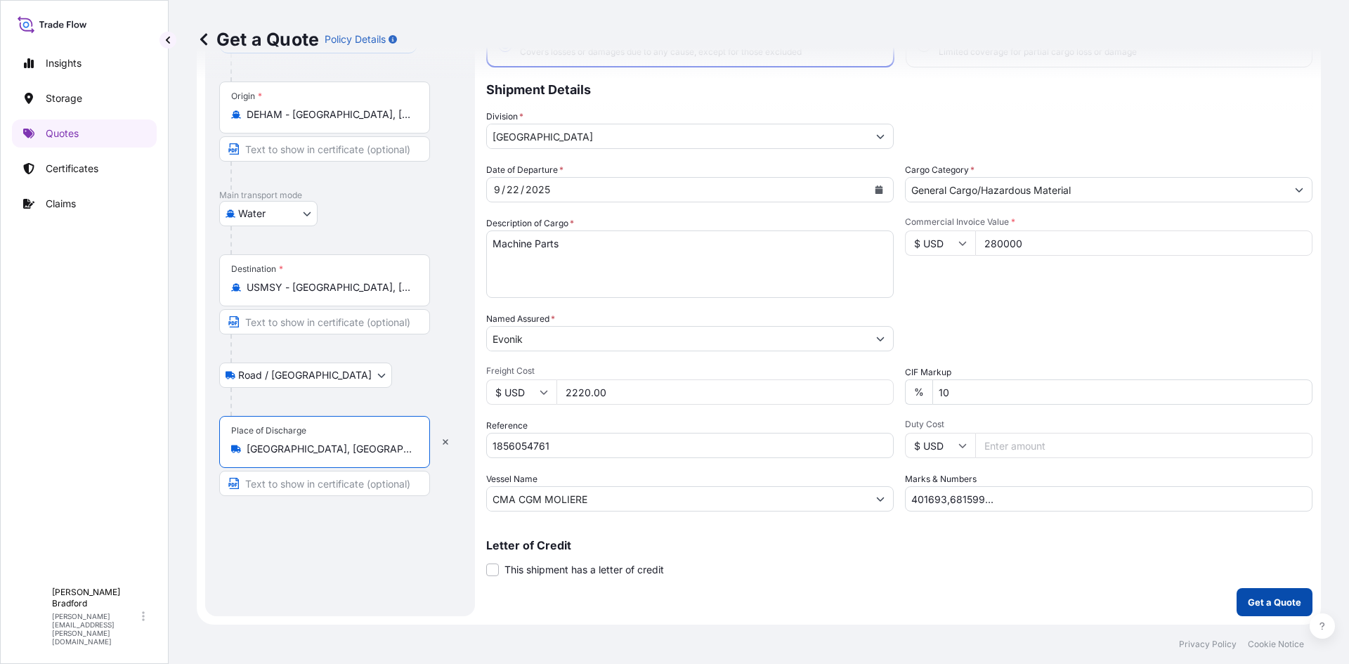
type input "[GEOGRAPHIC_DATA], [GEOGRAPHIC_DATA], [GEOGRAPHIC_DATA]"
click at [1263, 599] on p "Get a Quote" at bounding box center [1274, 602] width 53 height 14
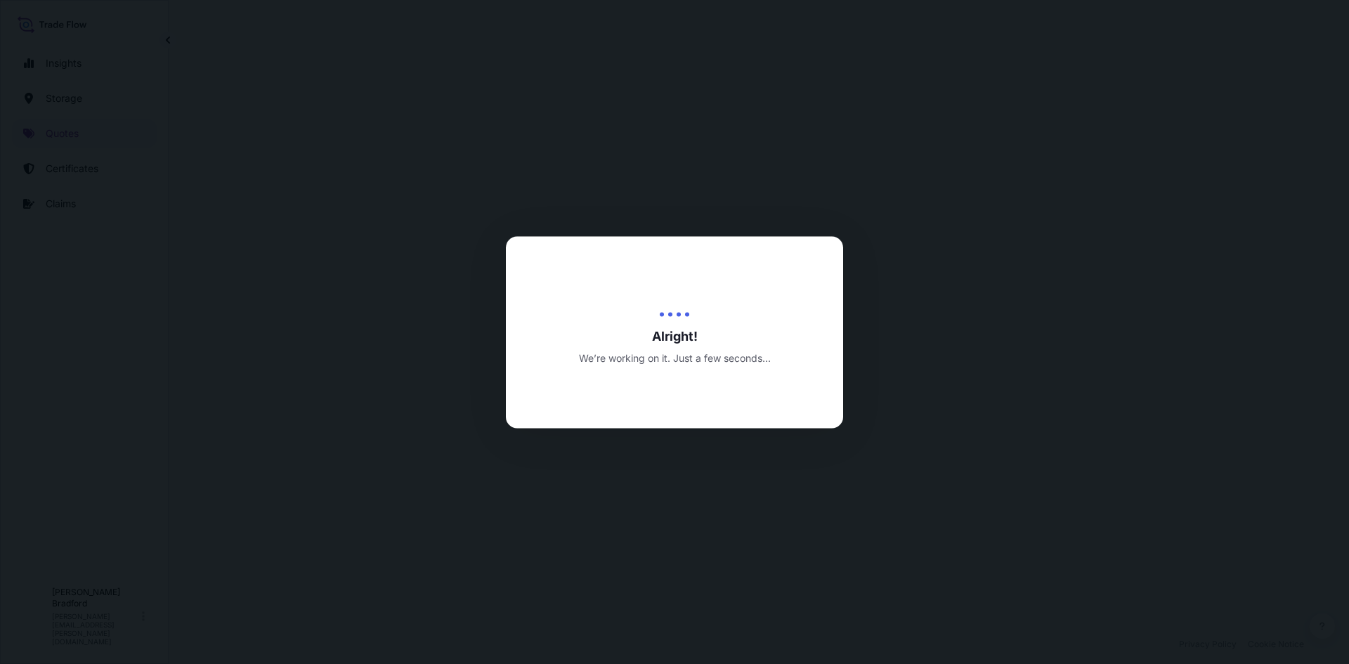
select select "Water"
select select "Road / [GEOGRAPHIC_DATA]"
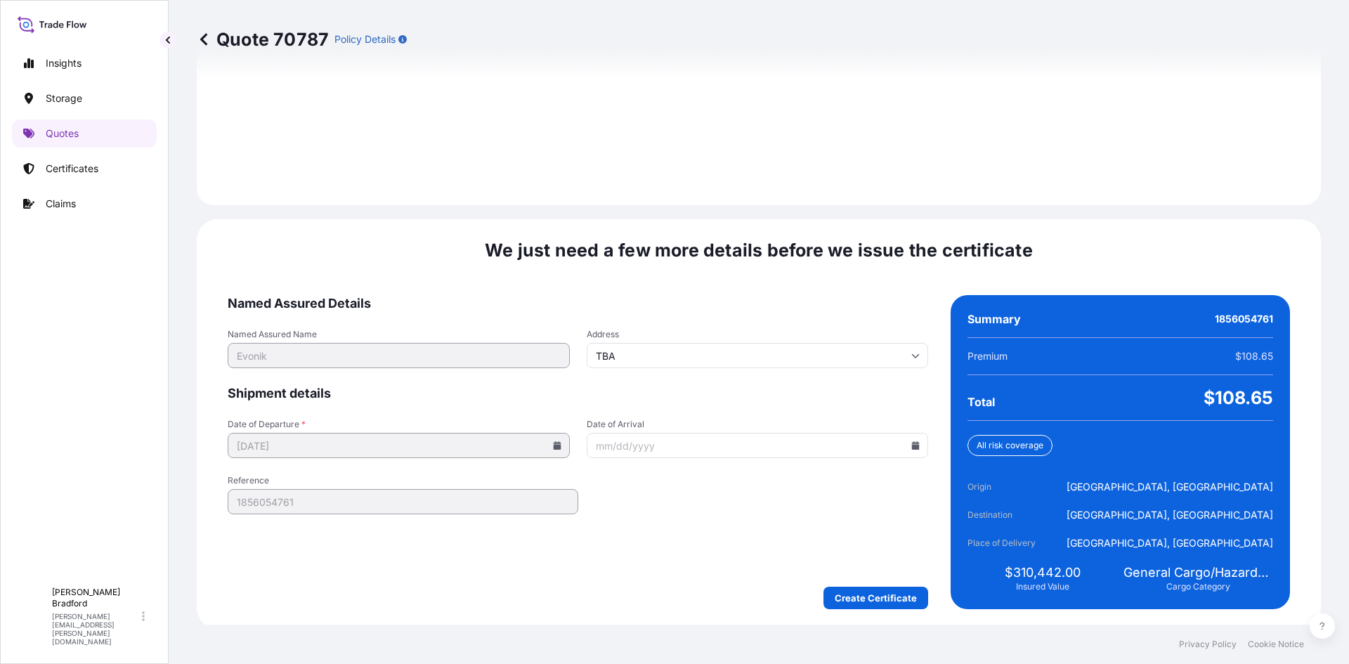
scroll to position [2013, 0]
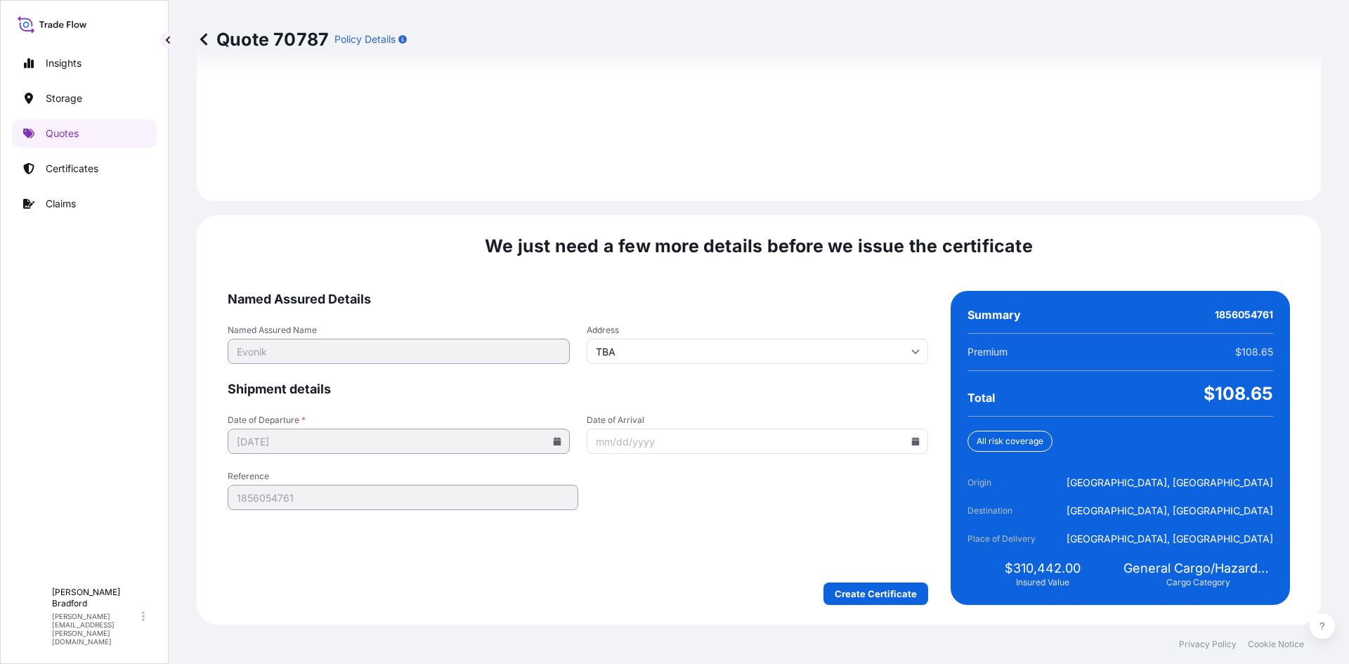
click at [912, 441] on icon at bounding box center [916, 441] width 8 height 8
click at [854, 202] on button at bounding box center [848, 204] width 22 height 22
click at [847, 312] on button "19" at bounding box center [851, 316] width 22 height 22
type input "[DATE]"
click at [769, 542] on form "Named Assured Details Named Assured Name Evonik Address TBA Shipment details Da…" at bounding box center [578, 448] width 701 height 314
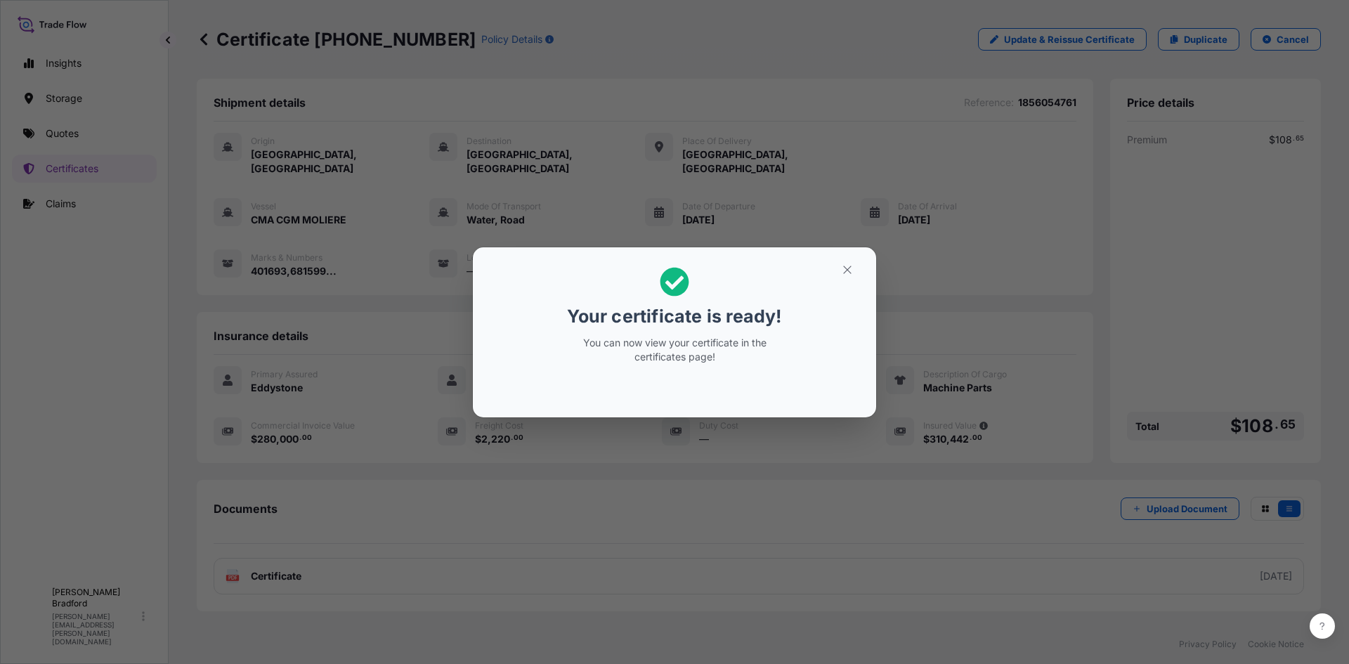
click at [569, 571] on div "Your certificate is ready! You can now view your certificate in the certificate…" at bounding box center [674, 332] width 1349 height 664
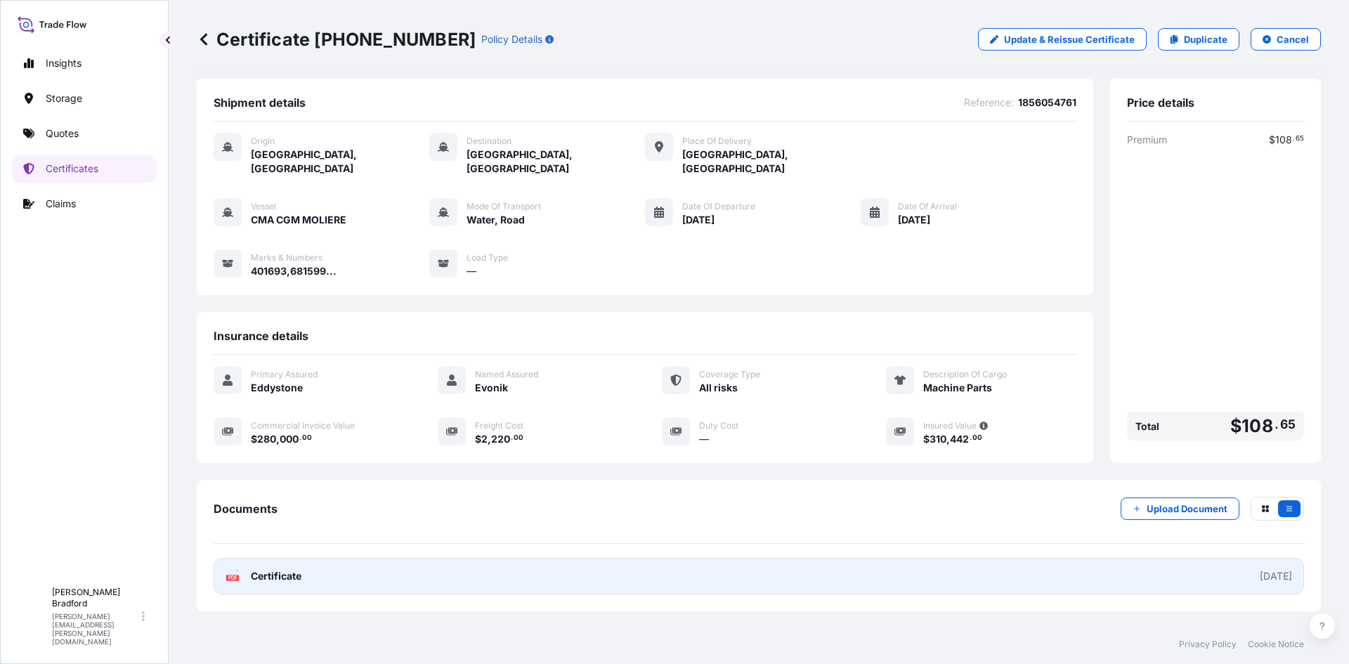
click at [1079, 565] on link "PDF Certificate [DATE]" at bounding box center [759, 576] width 1091 height 37
